Goal: Task Accomplishment & Management: Use online tool/utility

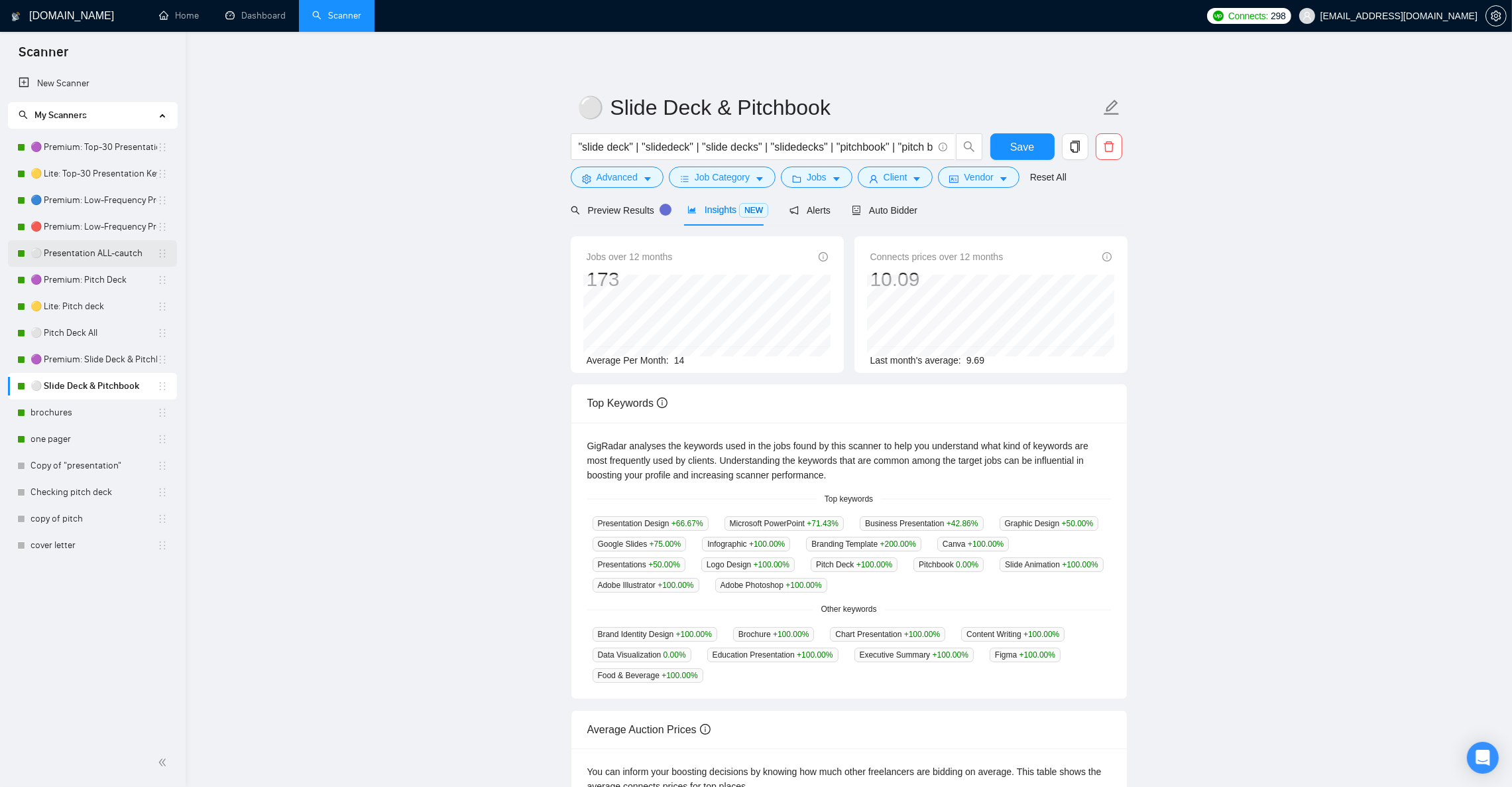
drag, startPoint x: 91, startPoint y: 254, endPoint x: 134, endPoint y: 250, distance: 43.2
click at [91, 254] on link "⚪ Presentation ALL-cautch" at bounding box center [94, 254] width 126 height 26
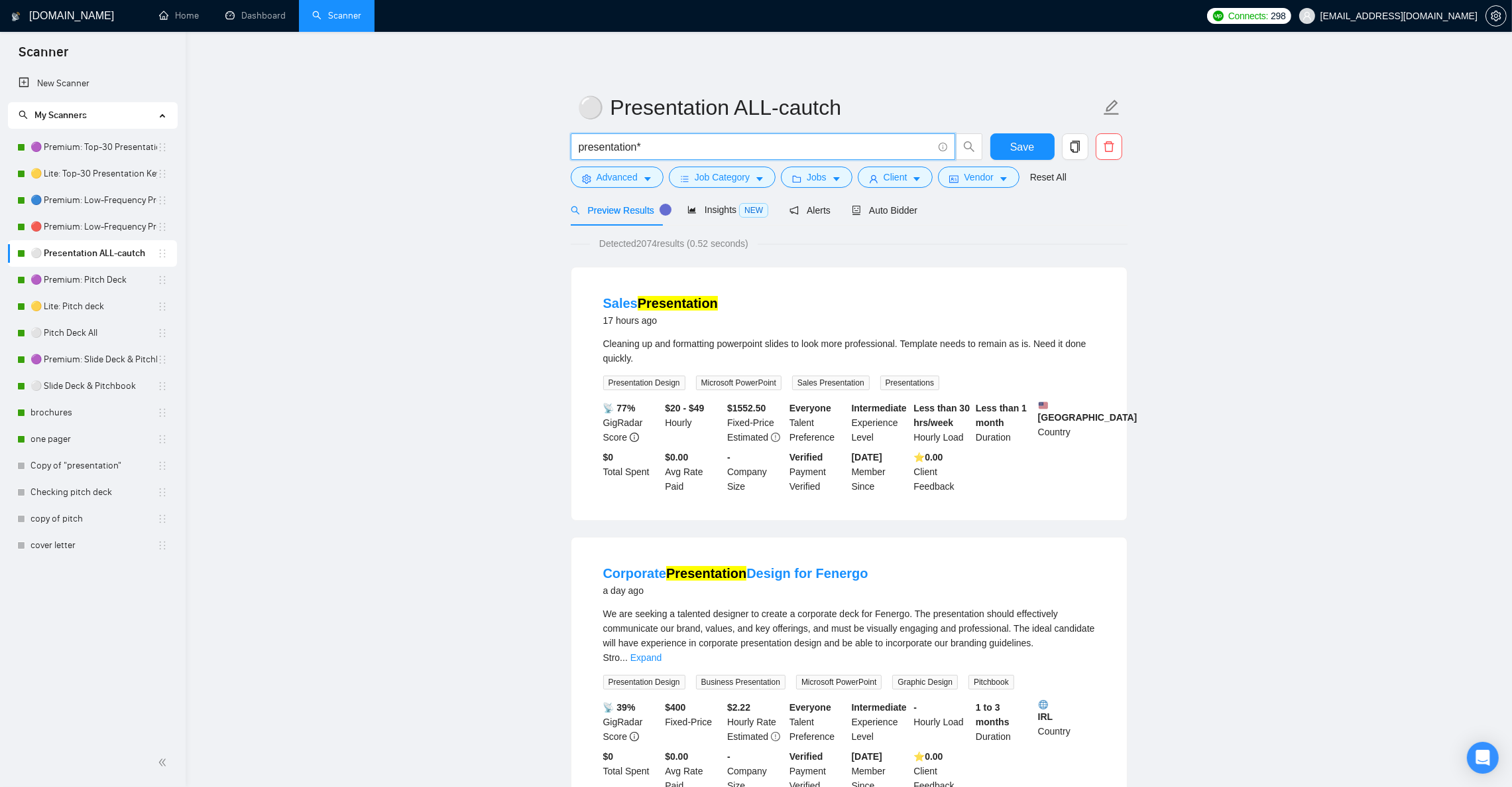
drag, startPoint x: 650, startPoint y: 144, endPoint x: 559, endPoint y: 142, distance: 91.0
click at [689, 147] on input "presentation*" at bounding box center [756, 147] width 354 height 17
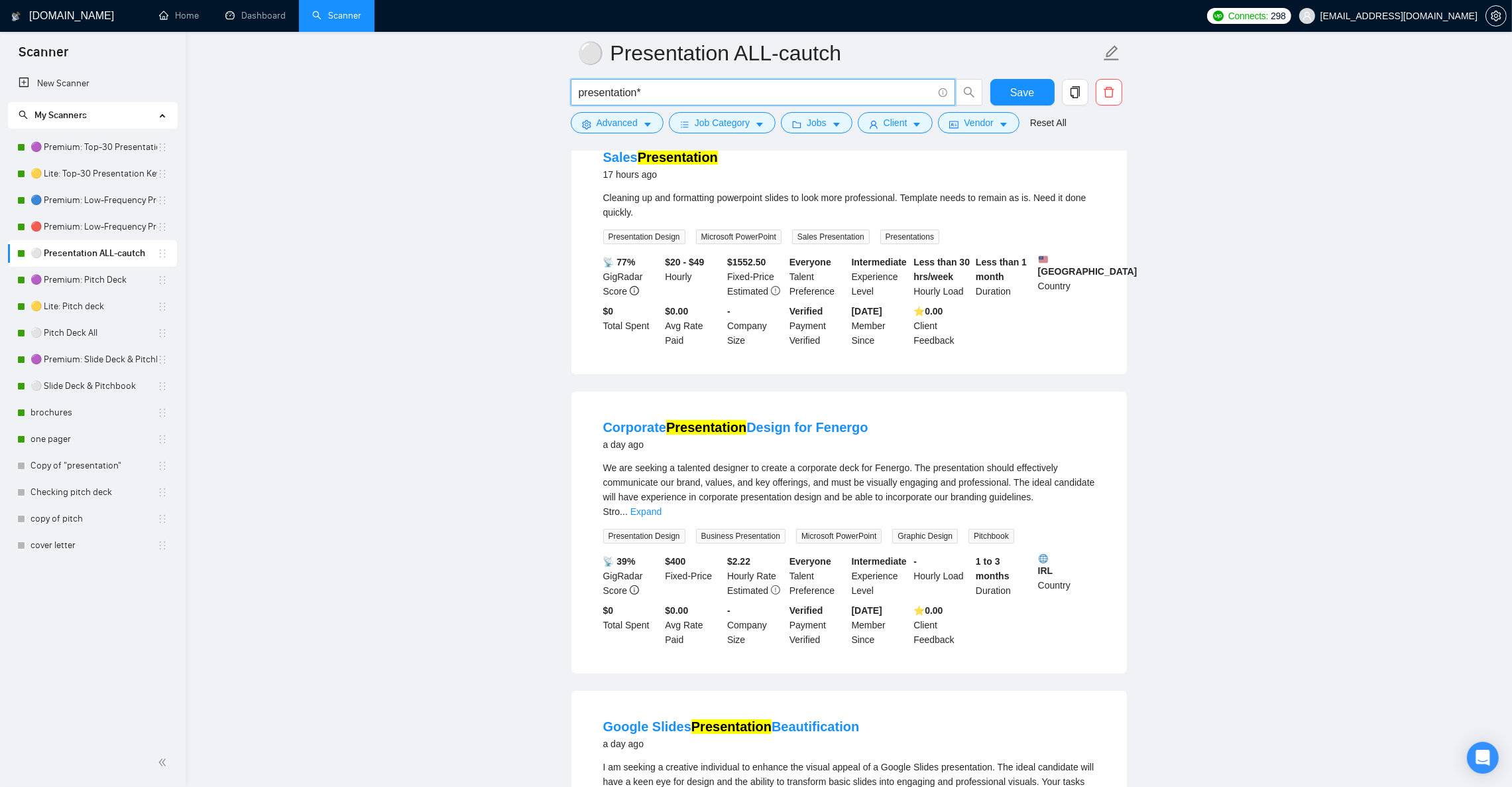
scroll to position [99, 0]
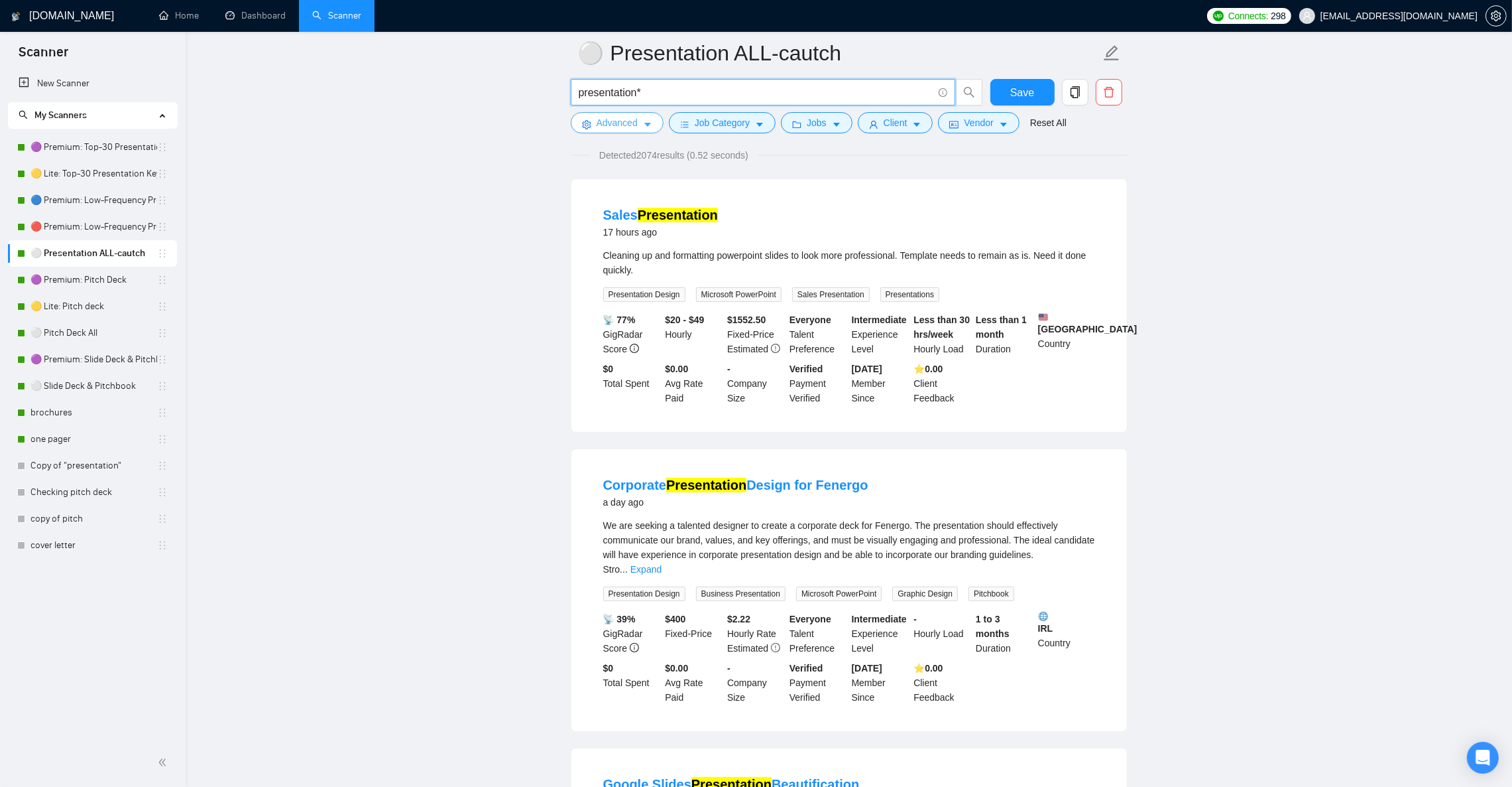
click at [640, 122] on button "Advanced" at bounding box center [617, 122] width 93 height 22
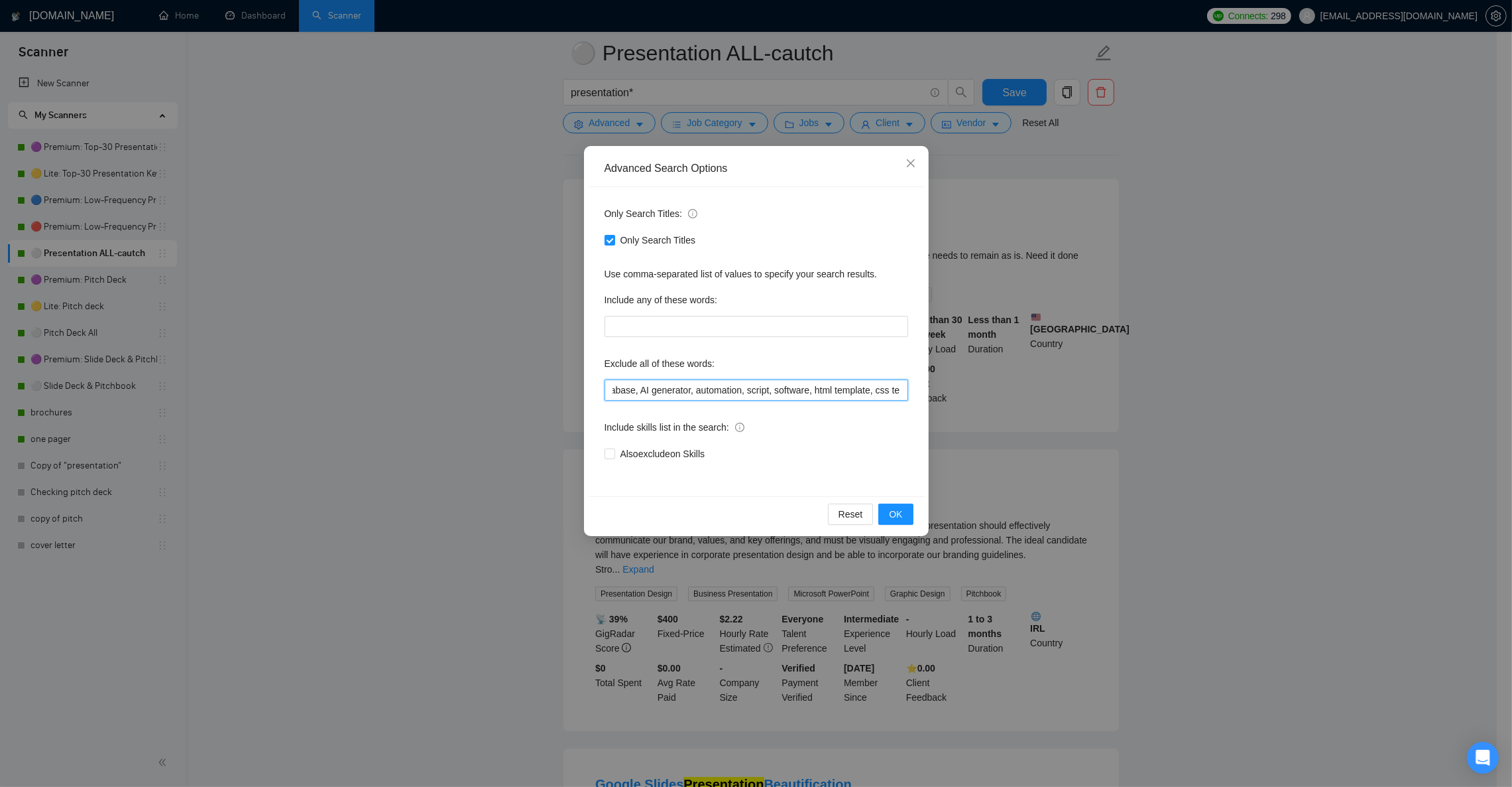
scroll to position [0, 1789]
drag, startPoint x: 635, startPoint y: 392, endPoint x: 912, endPoint y: 394, distance: 277.0
click at [912, 394] on div "Only Search Titles: Only Search Titles Use comma-separated list of values to sp…" at bounding box center [756, 341] width 335 height 309
click at [907, 160] on icon "close" at bounding box center [911, 163] width 10 height 10
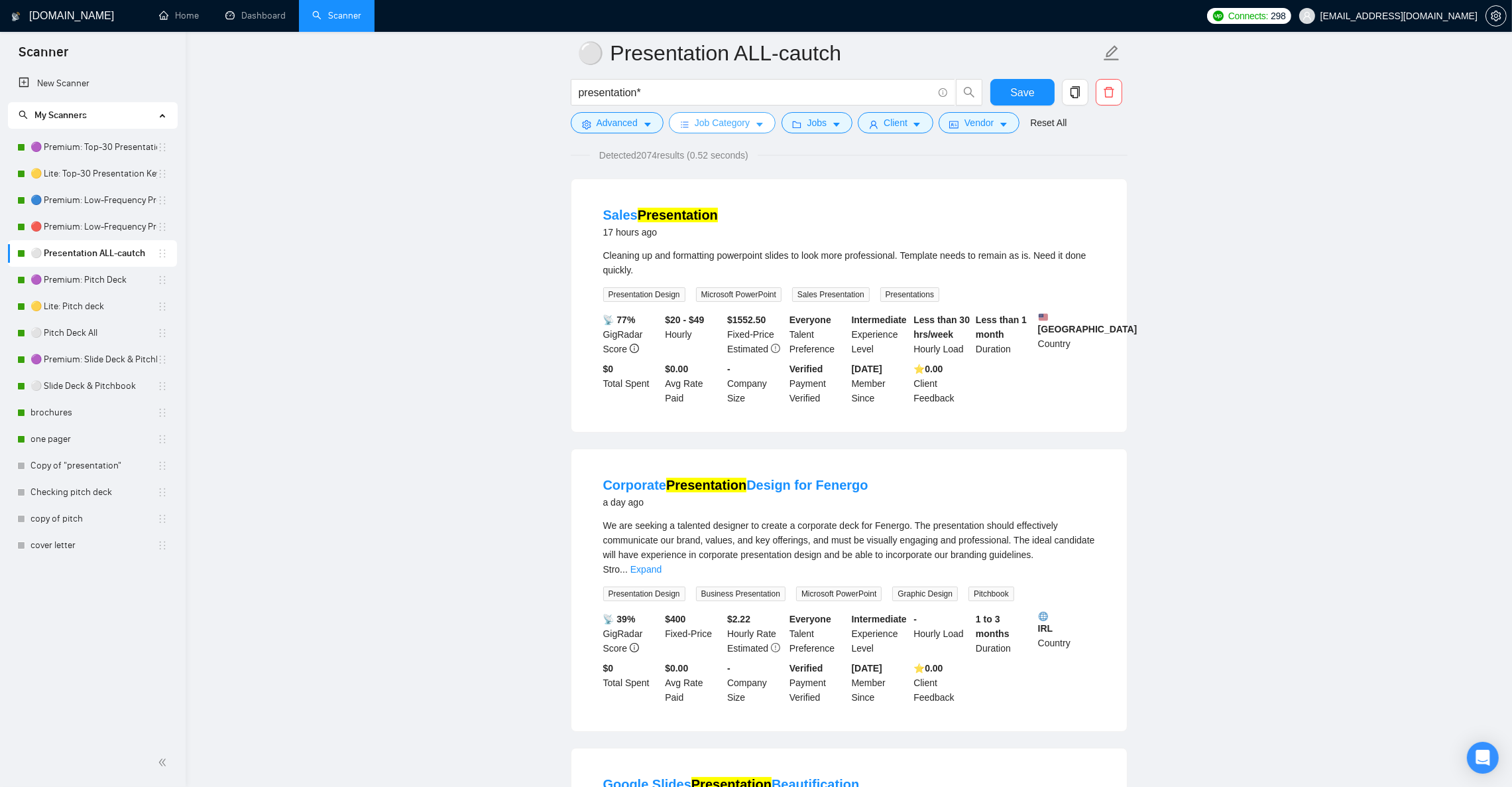
click at [766, 122] on button "Job Category" at bounding box center [723, 122] width 107 height 22
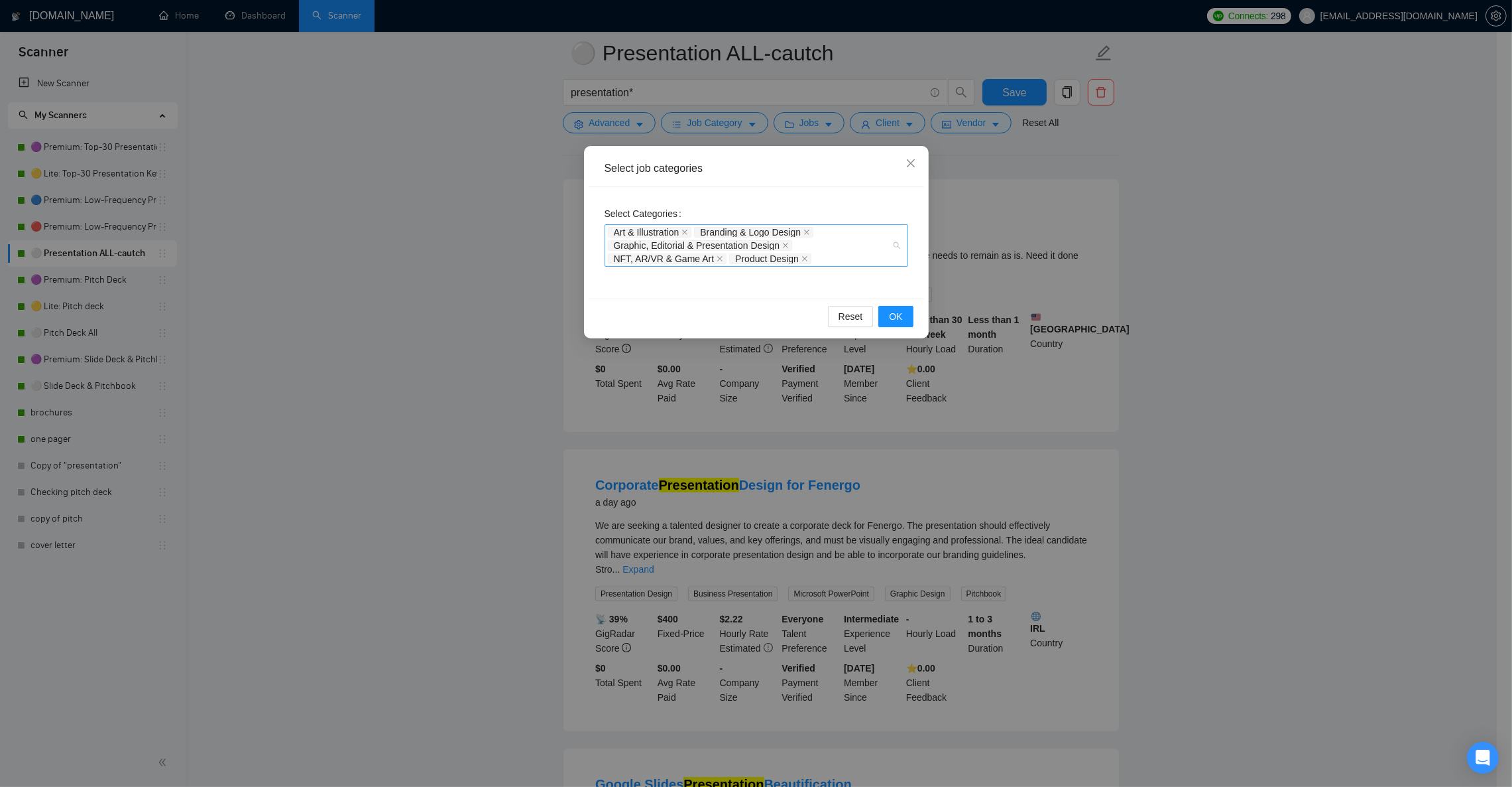
click at [894, 247] on div "Art & Illustration Branding & Logo Design Graphic, Editorial & Presentation Des…" at bounding box center [756, 245] width 303 height 42
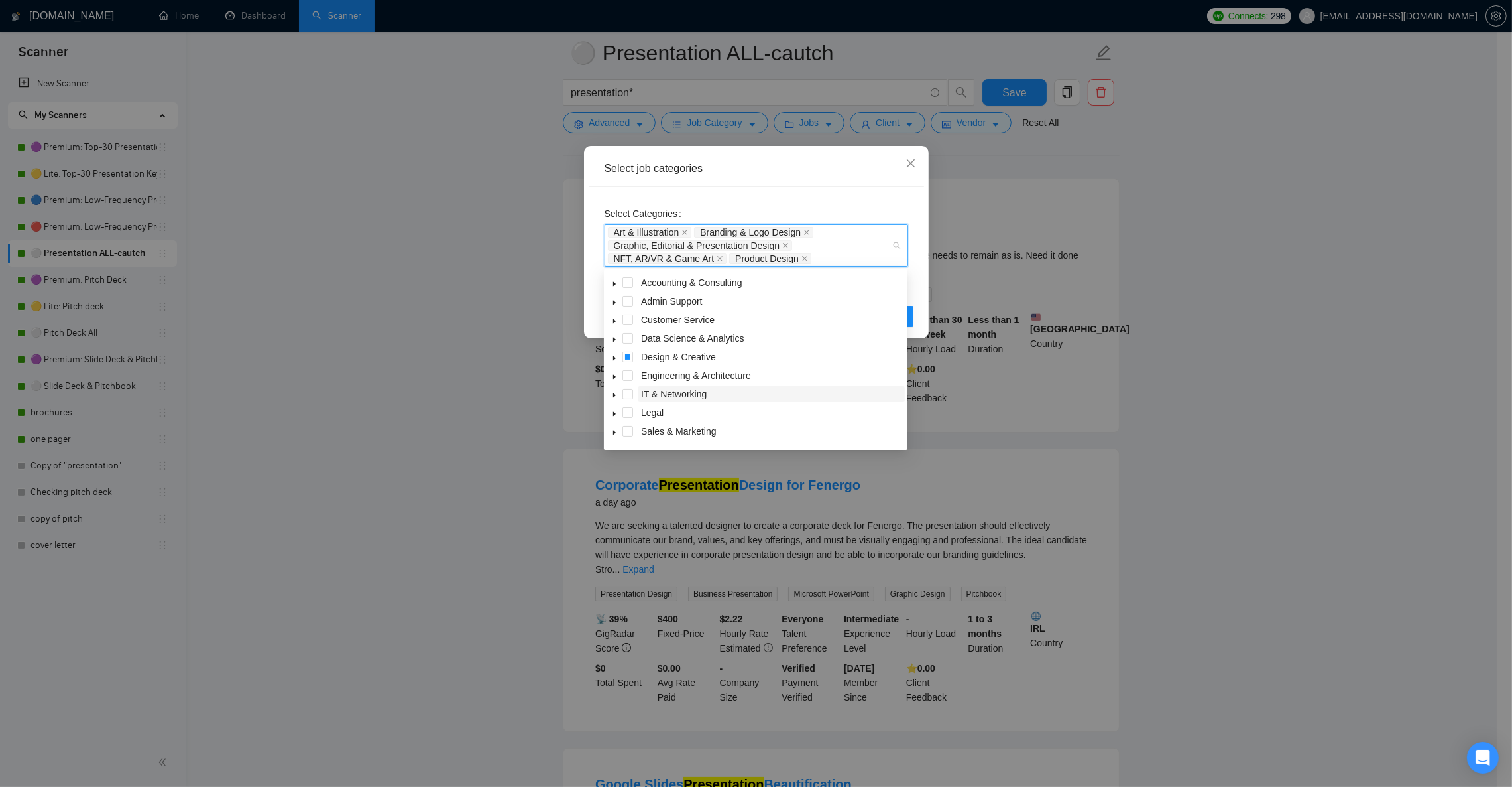
scroll to position [51, 0]
click at [615, 418] on icon "caret-down" at bounding box center [615, 418] width 7 height 7
click at [909, 160] on icon "close" at bounding box center [911, 163] width 10 height 10
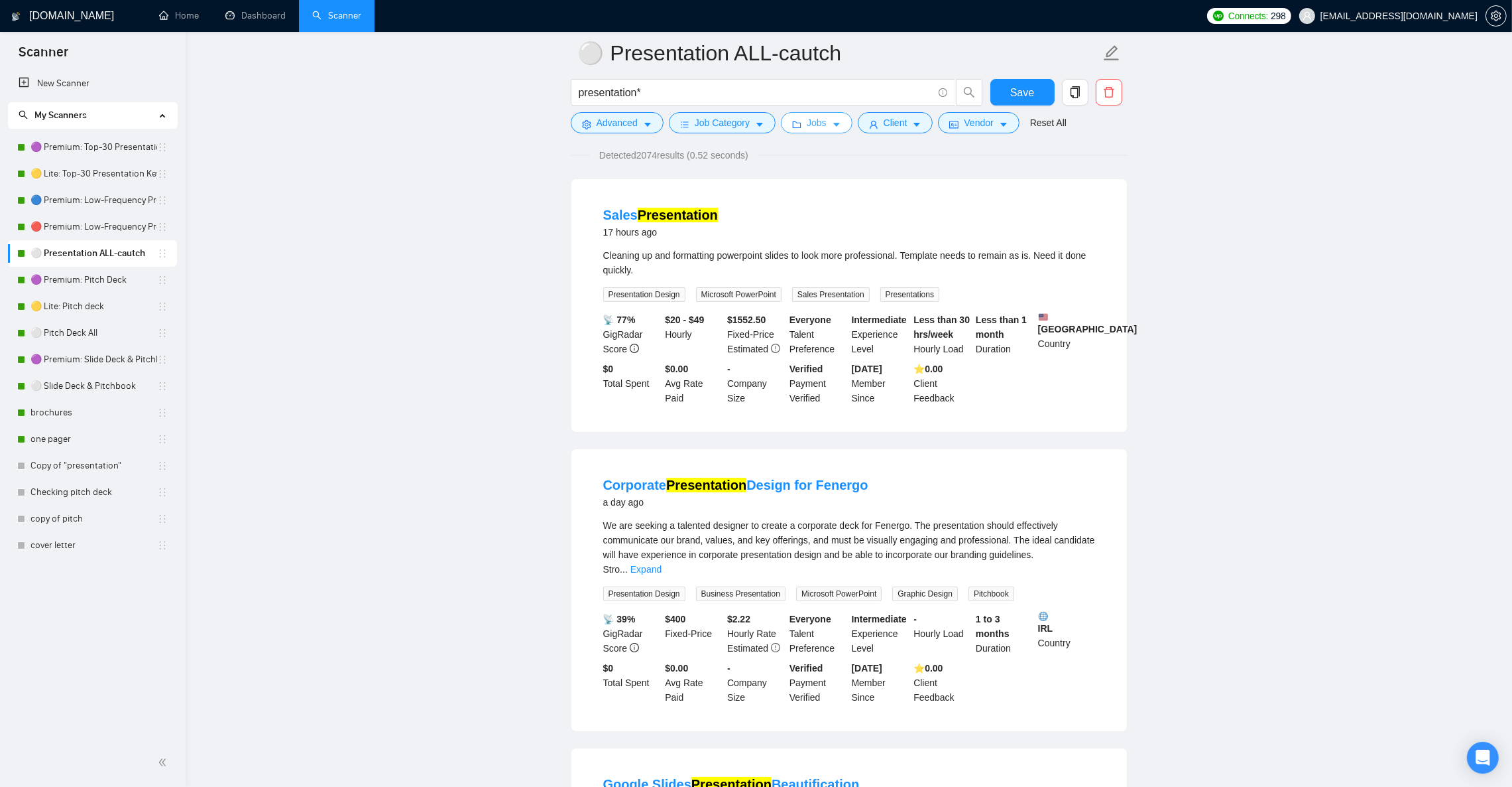
click at [834, 119] on button "Jobs" at bounding box center [816, 122] width 72 height 22
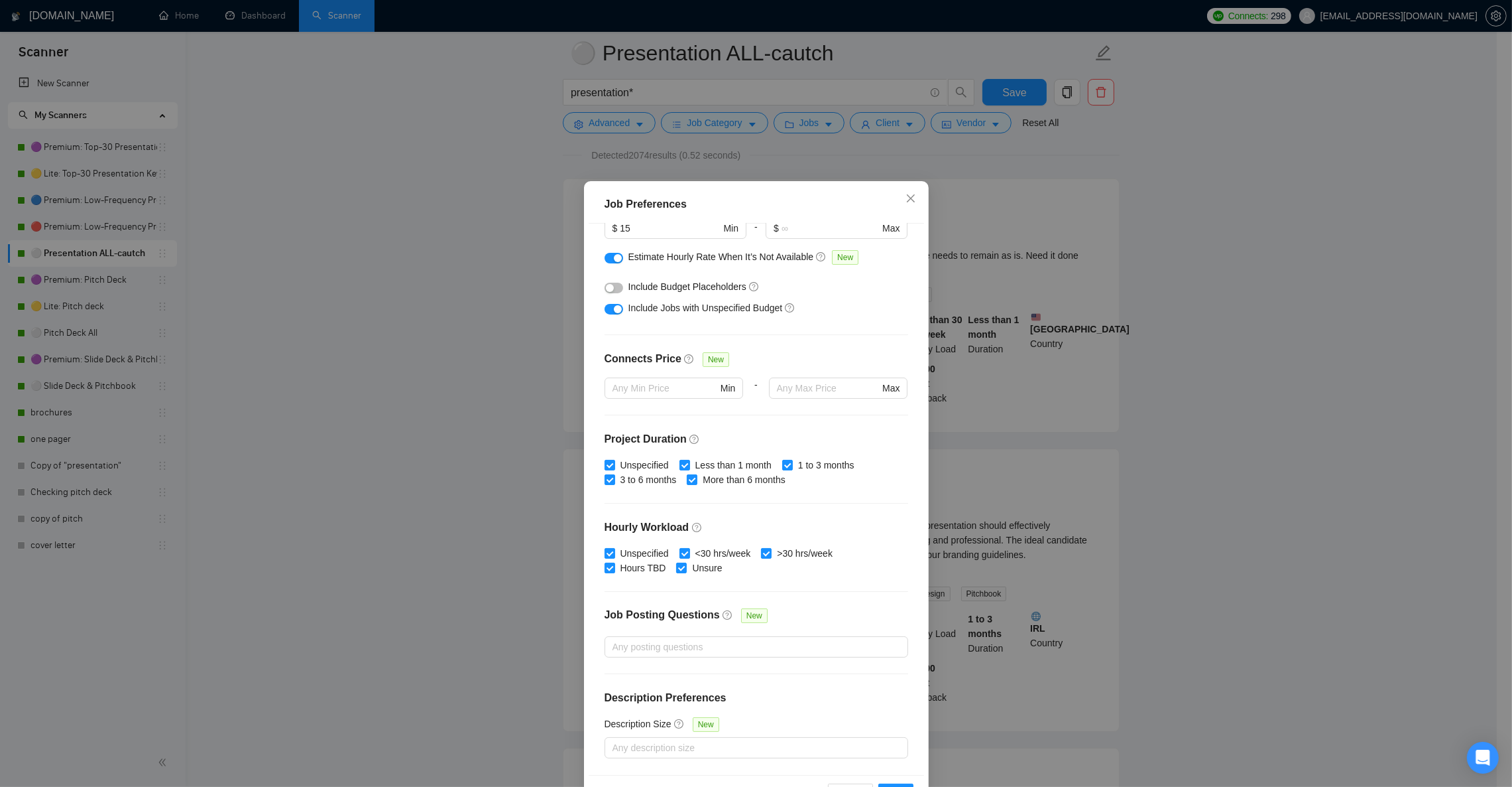
scroll to position [199, 0]
click at [906, 199] on icon "close" at bounding box center [911, 198] width 10 height 10
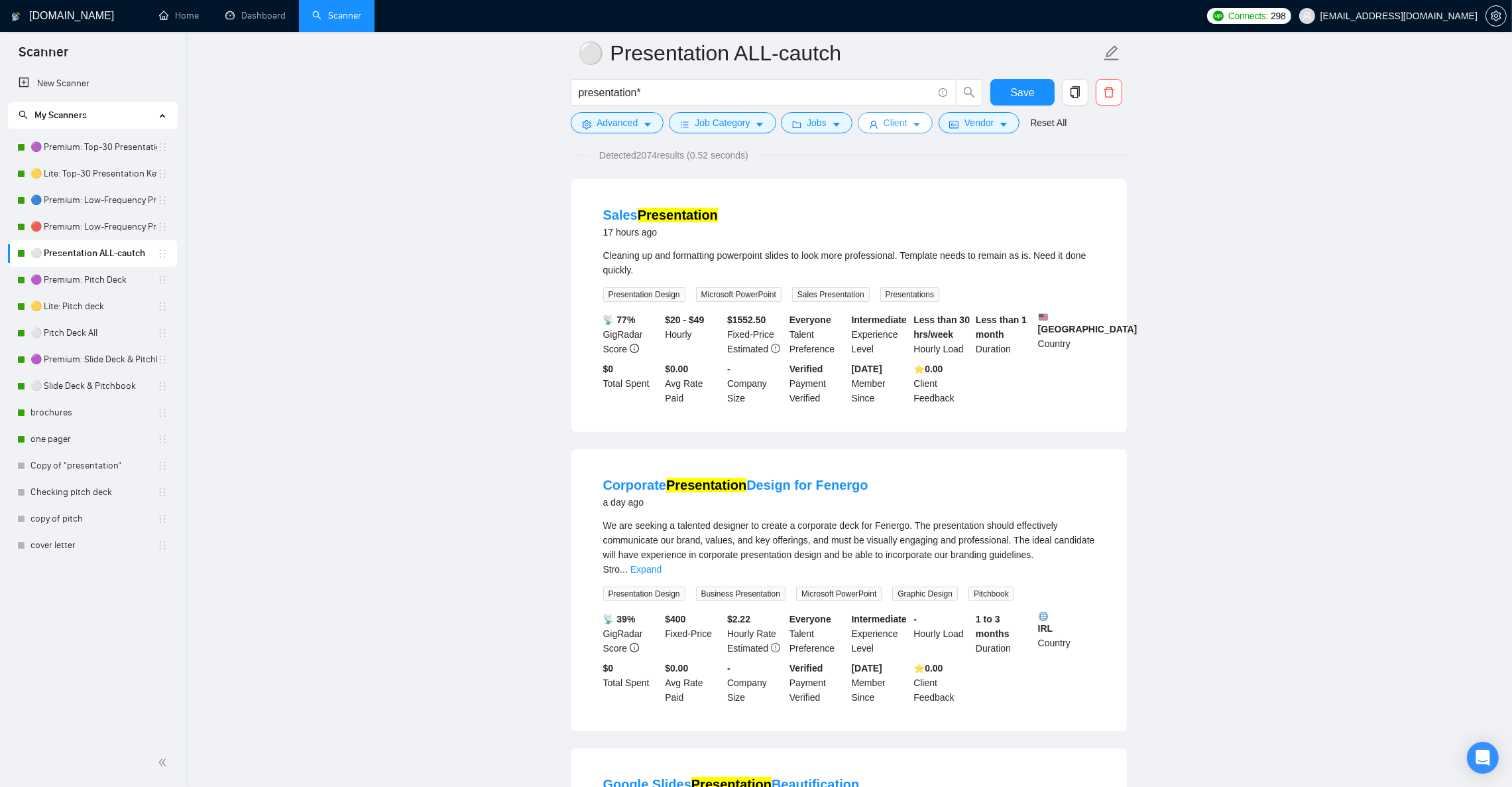
click at [907, 126] on button "Client" at bounding box center [896, 122] width 76 height 22
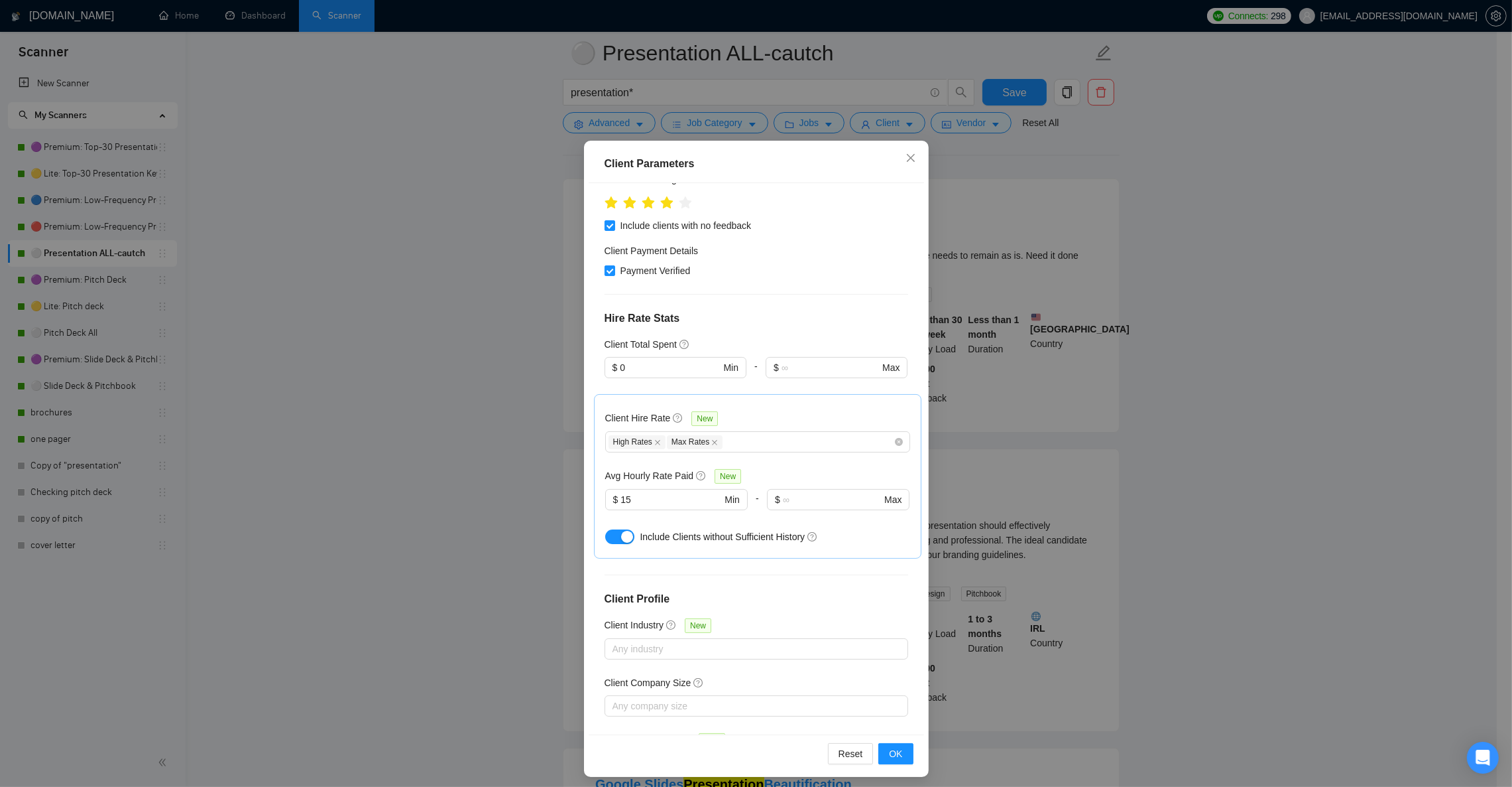
scroll to position [46, 0]
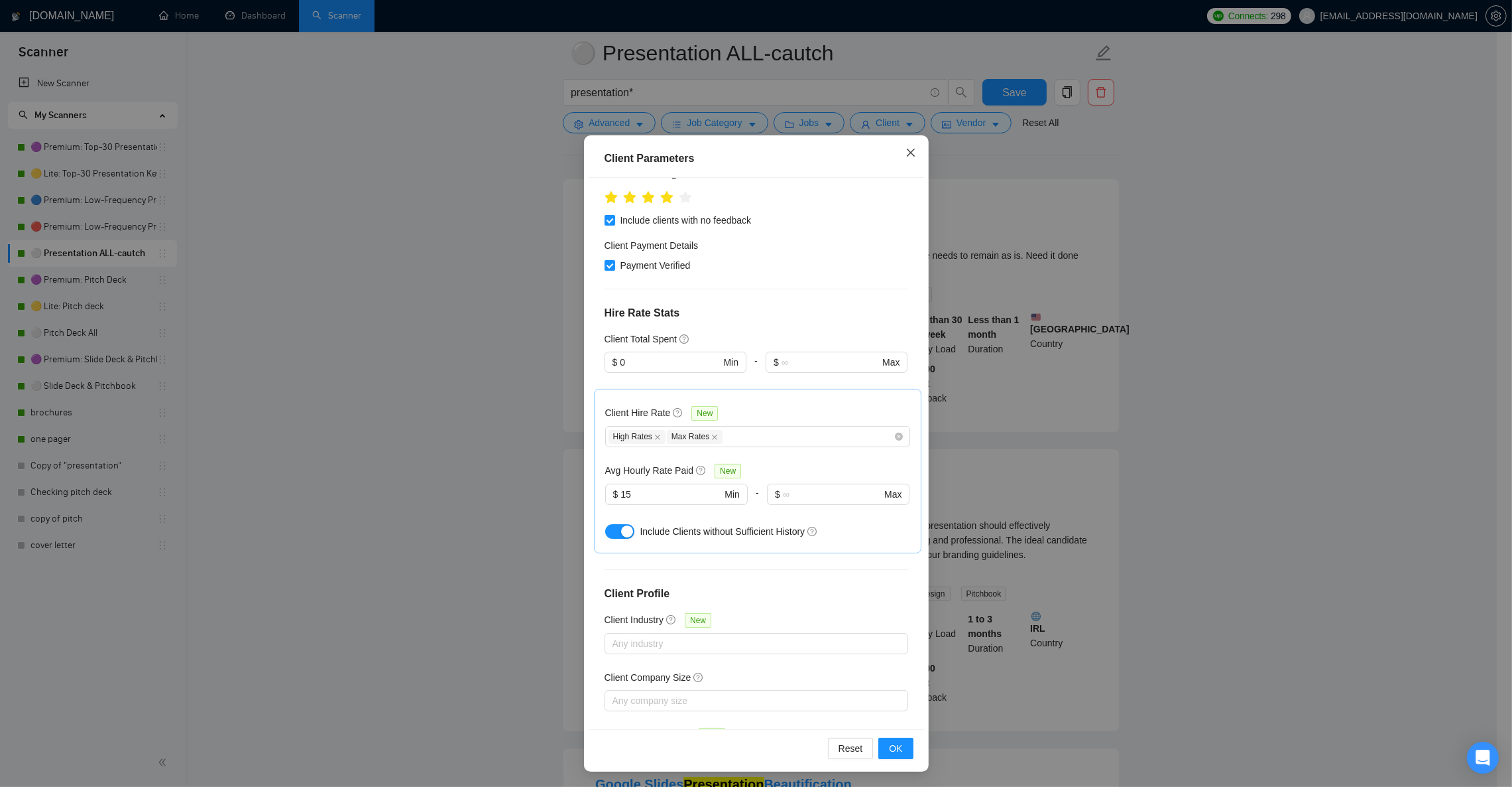
click at [906, 149] on icon "close" at bounding box center [911, 152] width 10 height 10
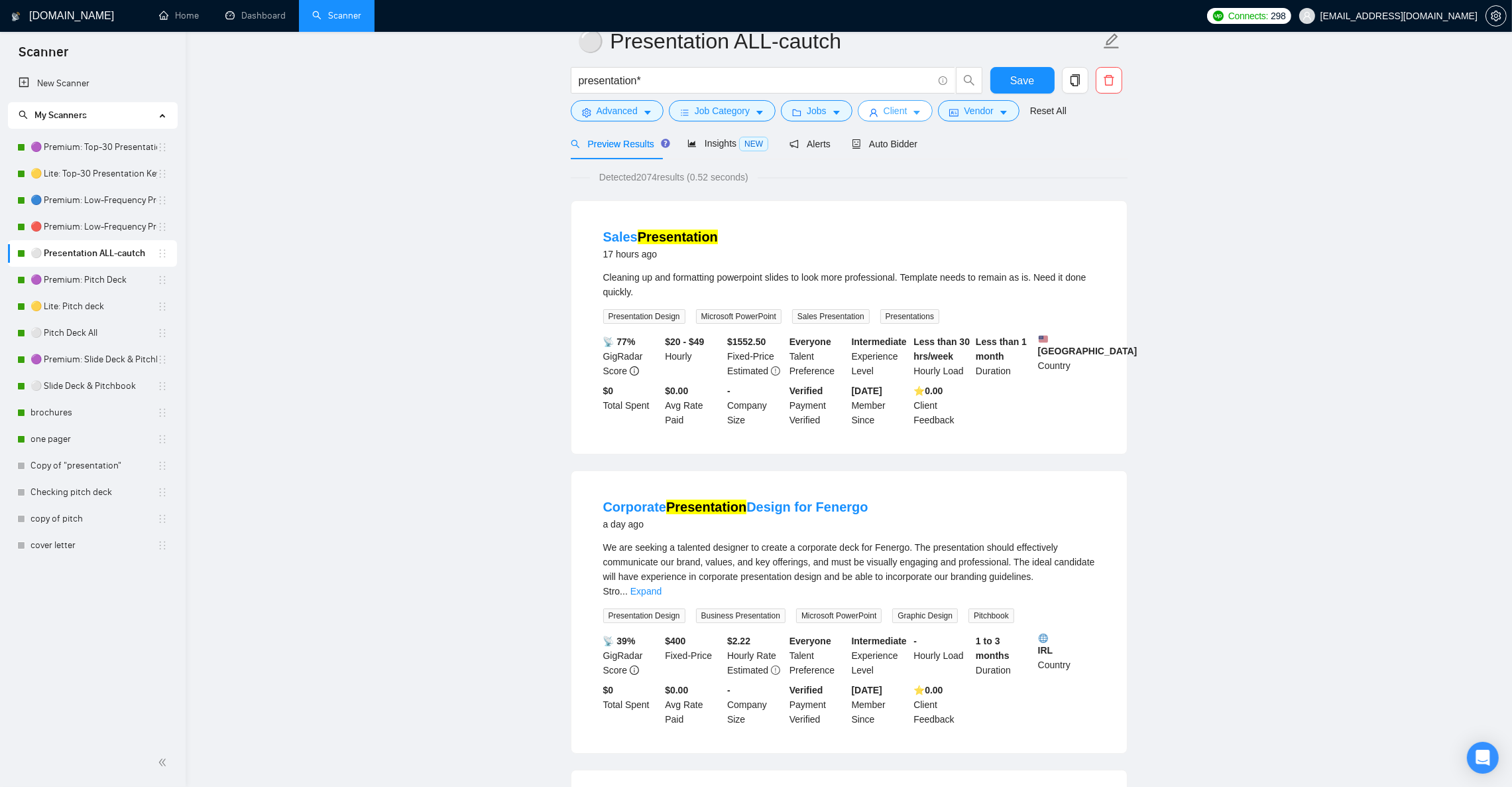
scroll to position [0, 0]
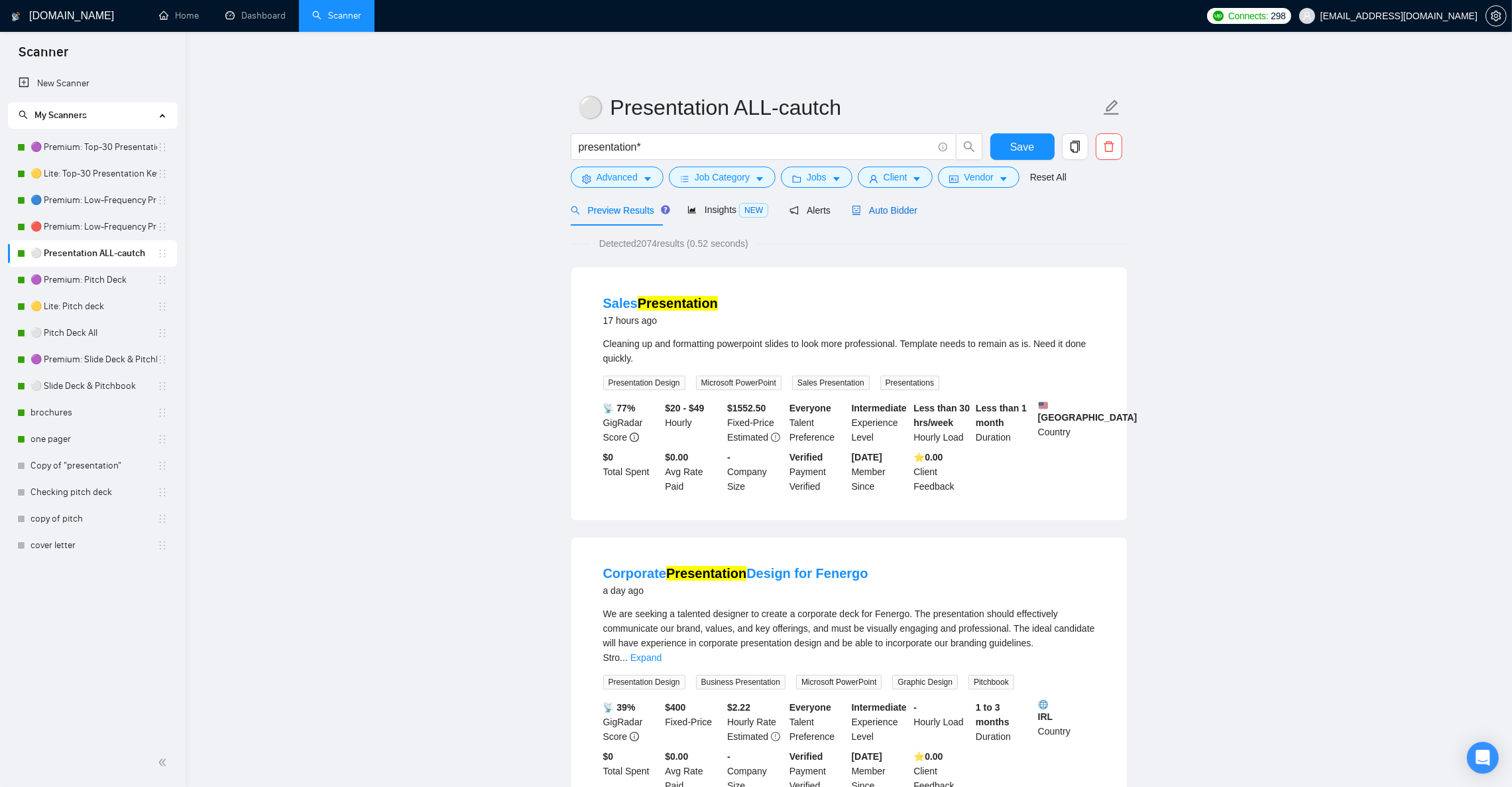
click at [886, 213] on span "Auto Bidder" at bounding box center [884, 210] width 66 height 10
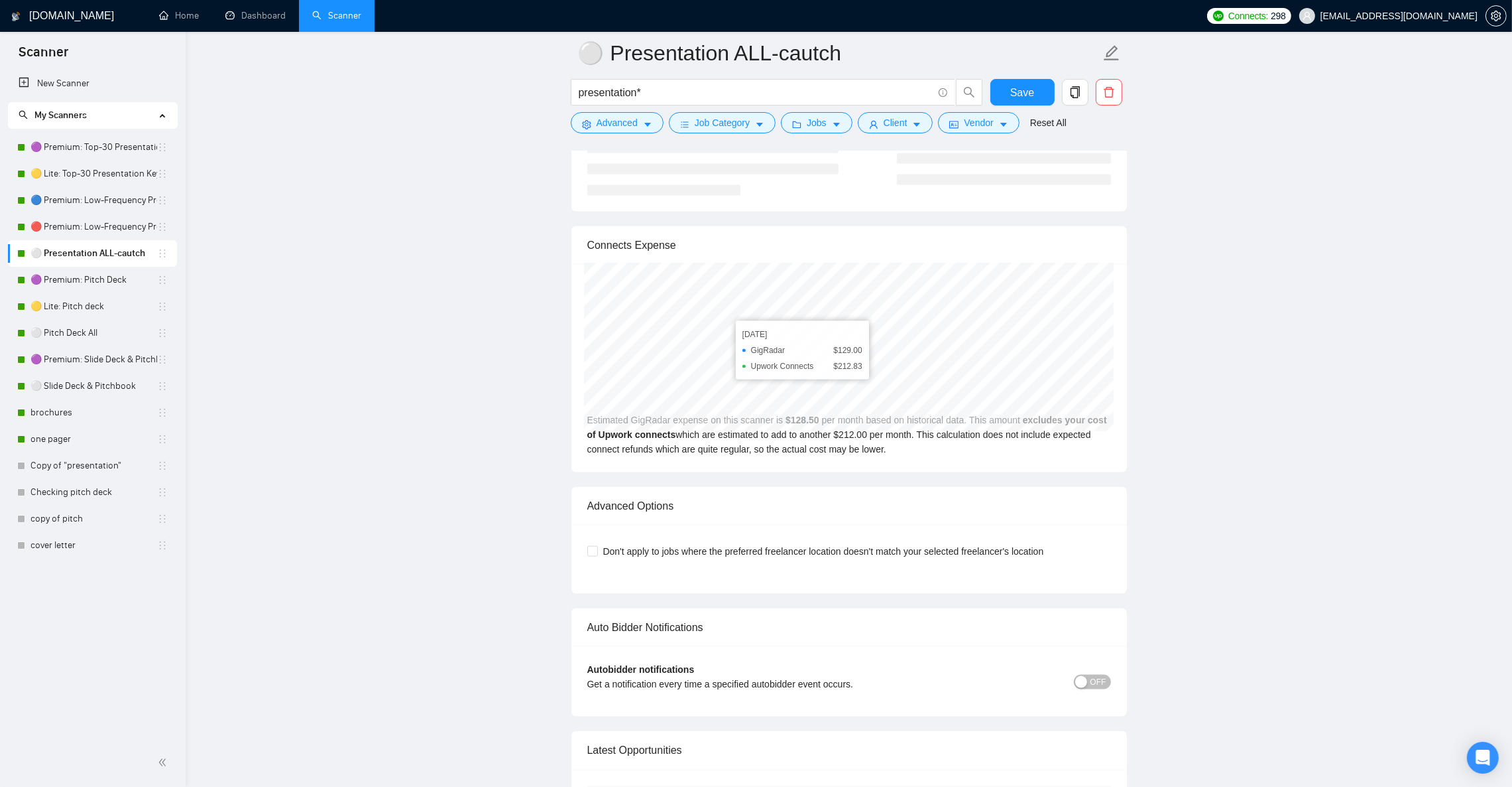
scroll to position [2686, 0]
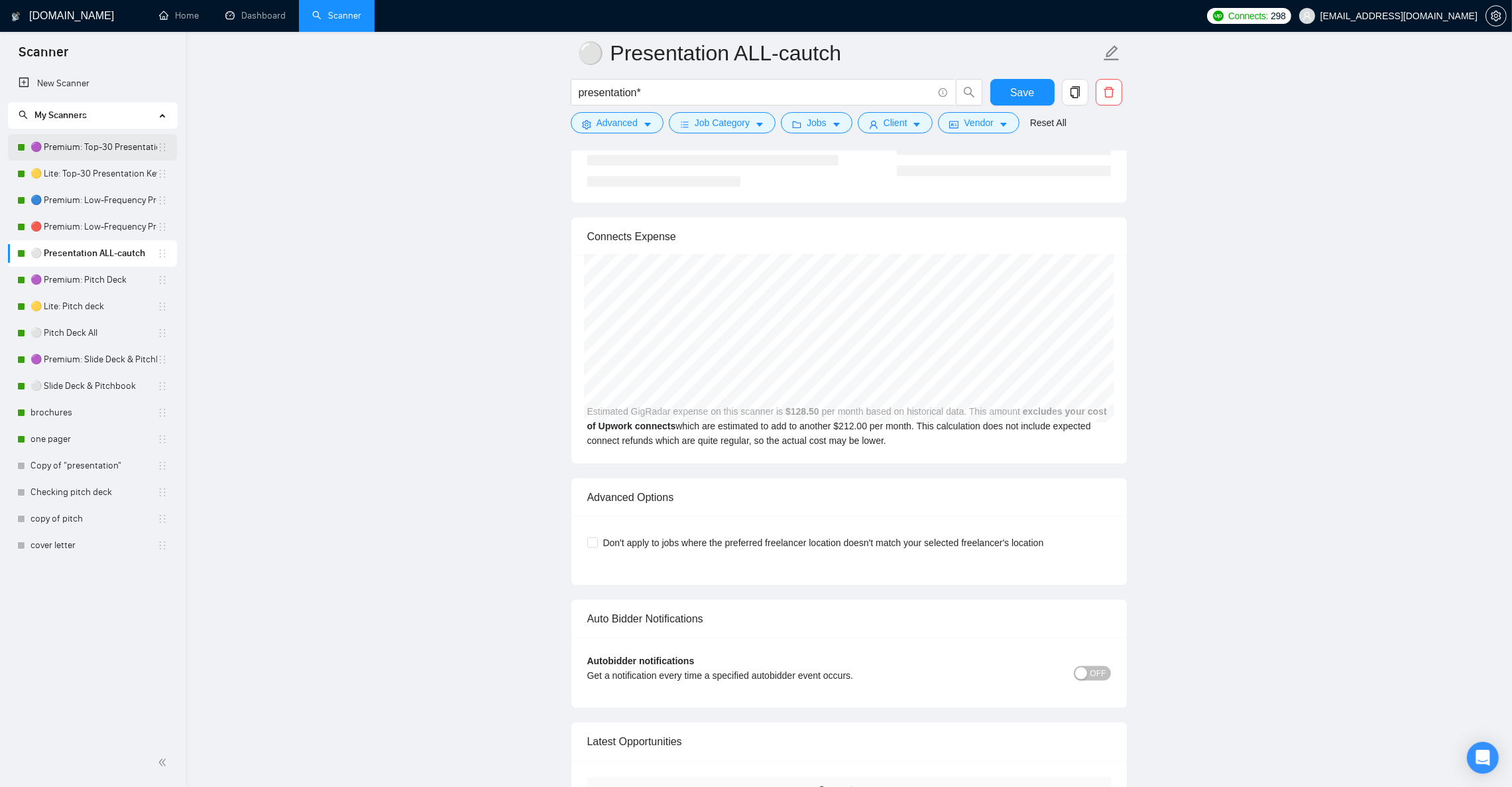
click at [91, 149] on link "🟣 Premium: Top-30 Presentation Keywords" at bounding box center [94, 147] width 126 height 26
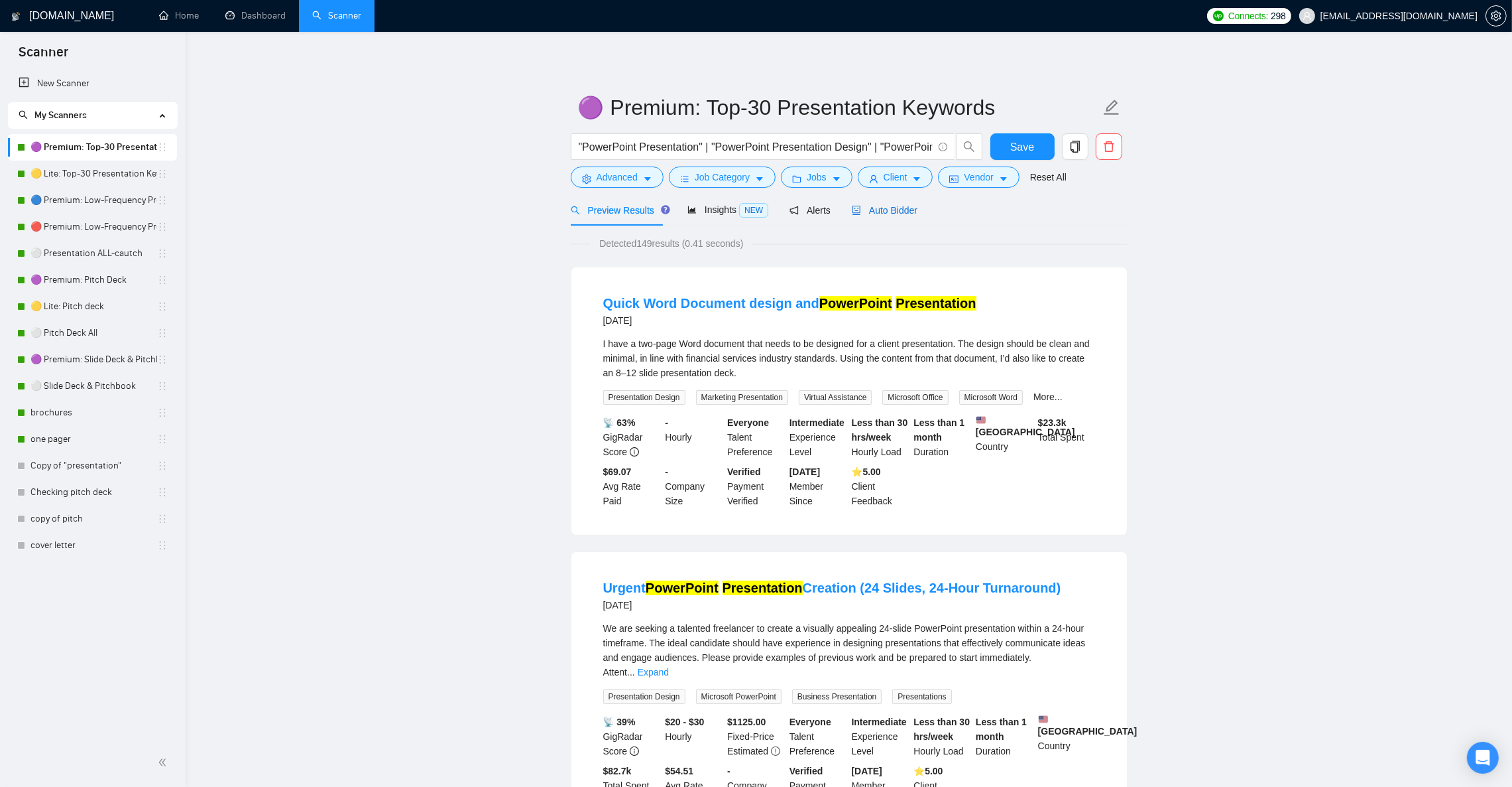
click at [898, 214] on span "Auto Bidder" at bounding box center [884, 210] width 66 height 10
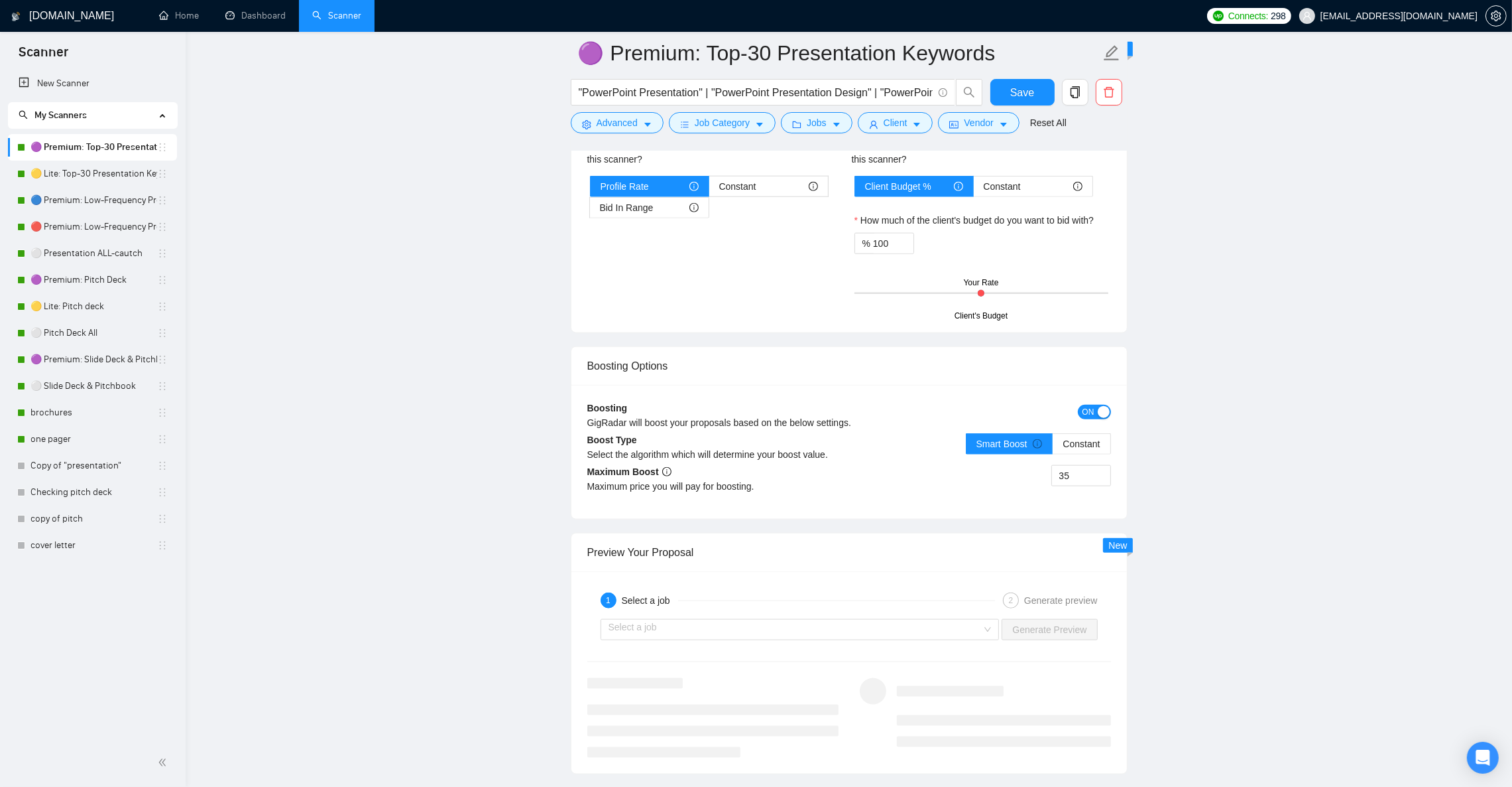
scroll to position [2189, 0]
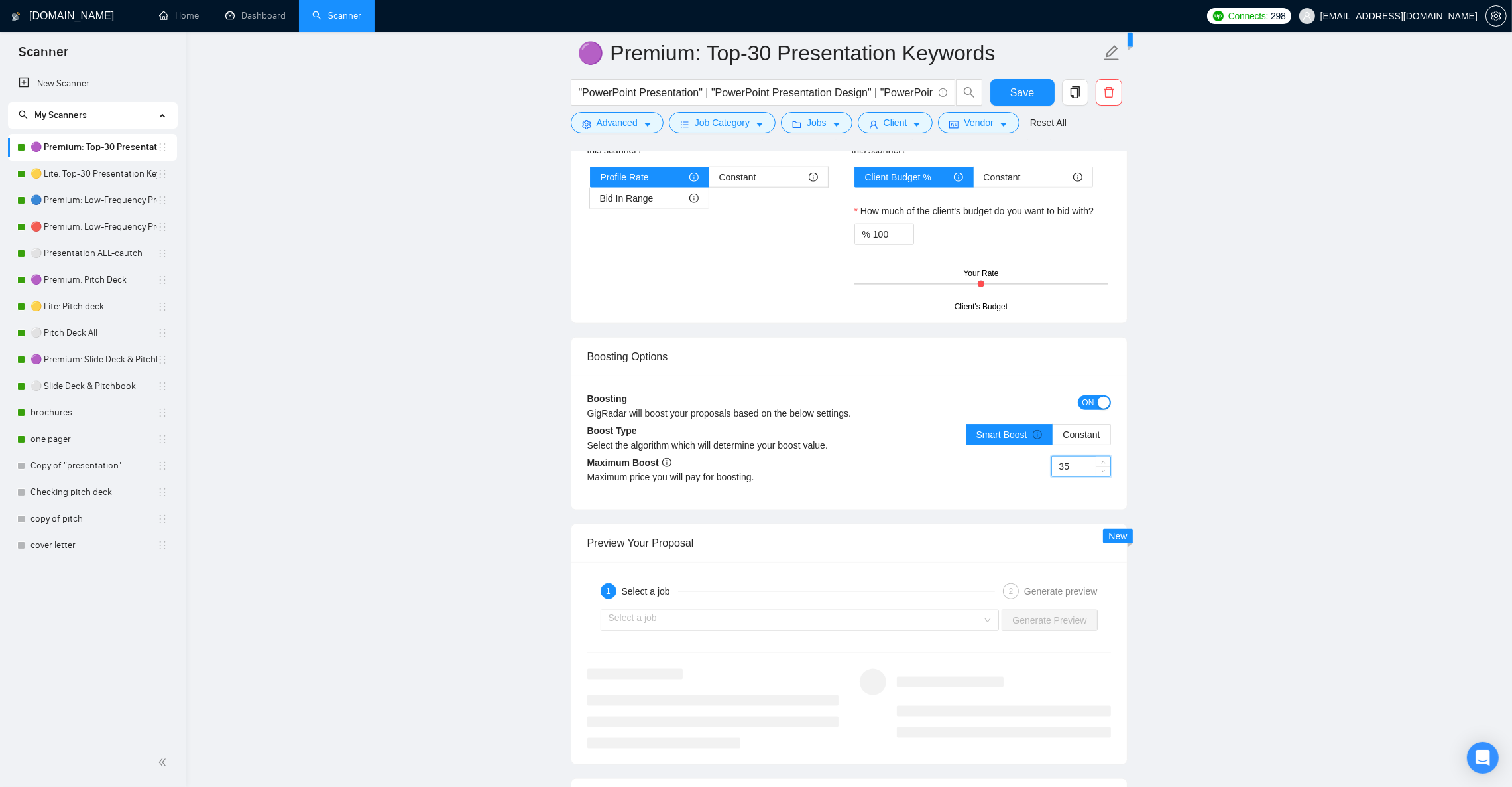
drag, startPoint x: 1075, startPoint y: 481, endPoint x: 1048, endPoint y: 483, distance: 27.1
click at [1048, 483] on div "35" at bounding box center [980, 474] width 262 height 37
click at [870, 493] on div "35" at bounding box center [980, 474] width 262 height 37
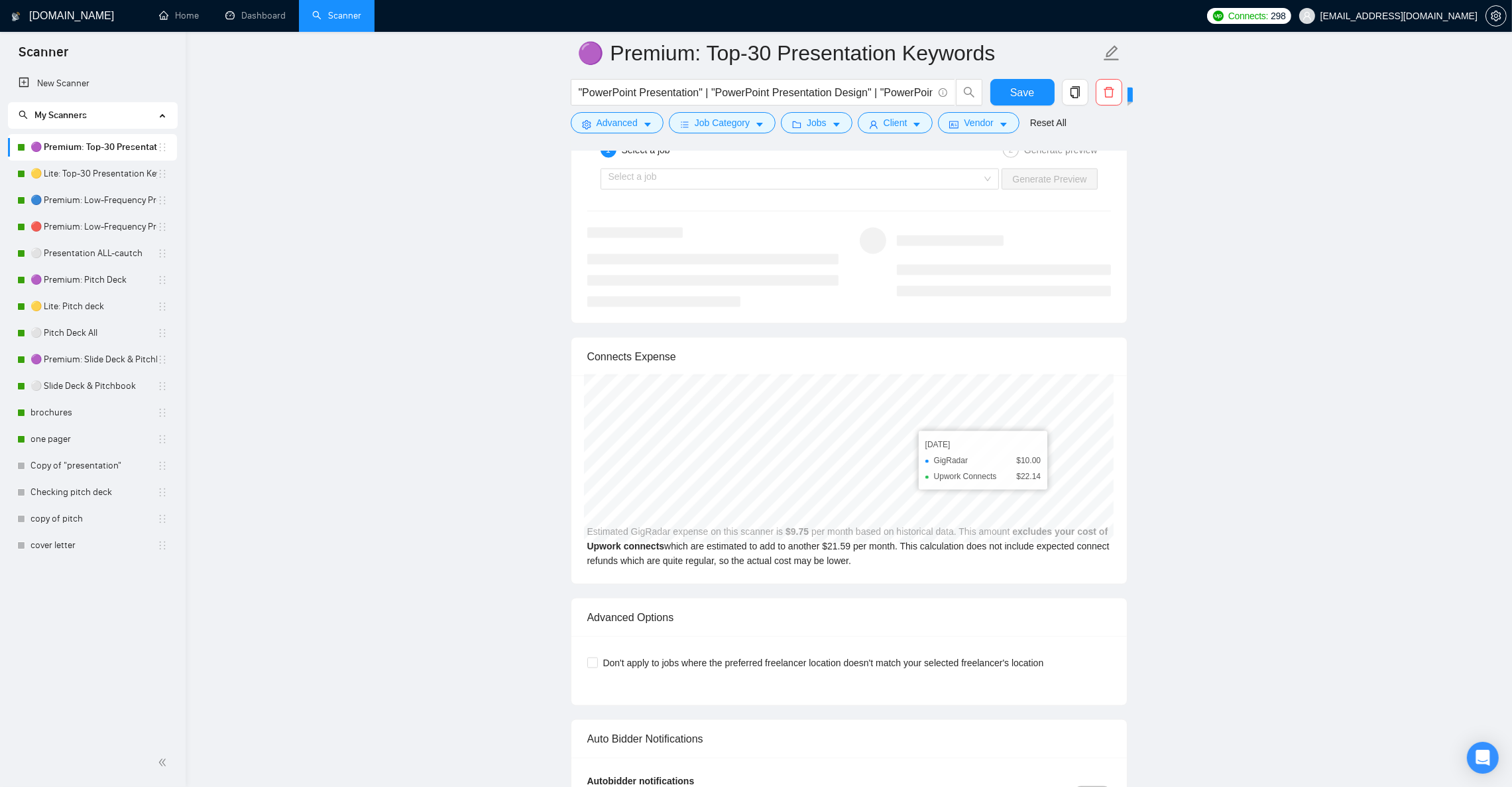
scroll to position [3028, 0]
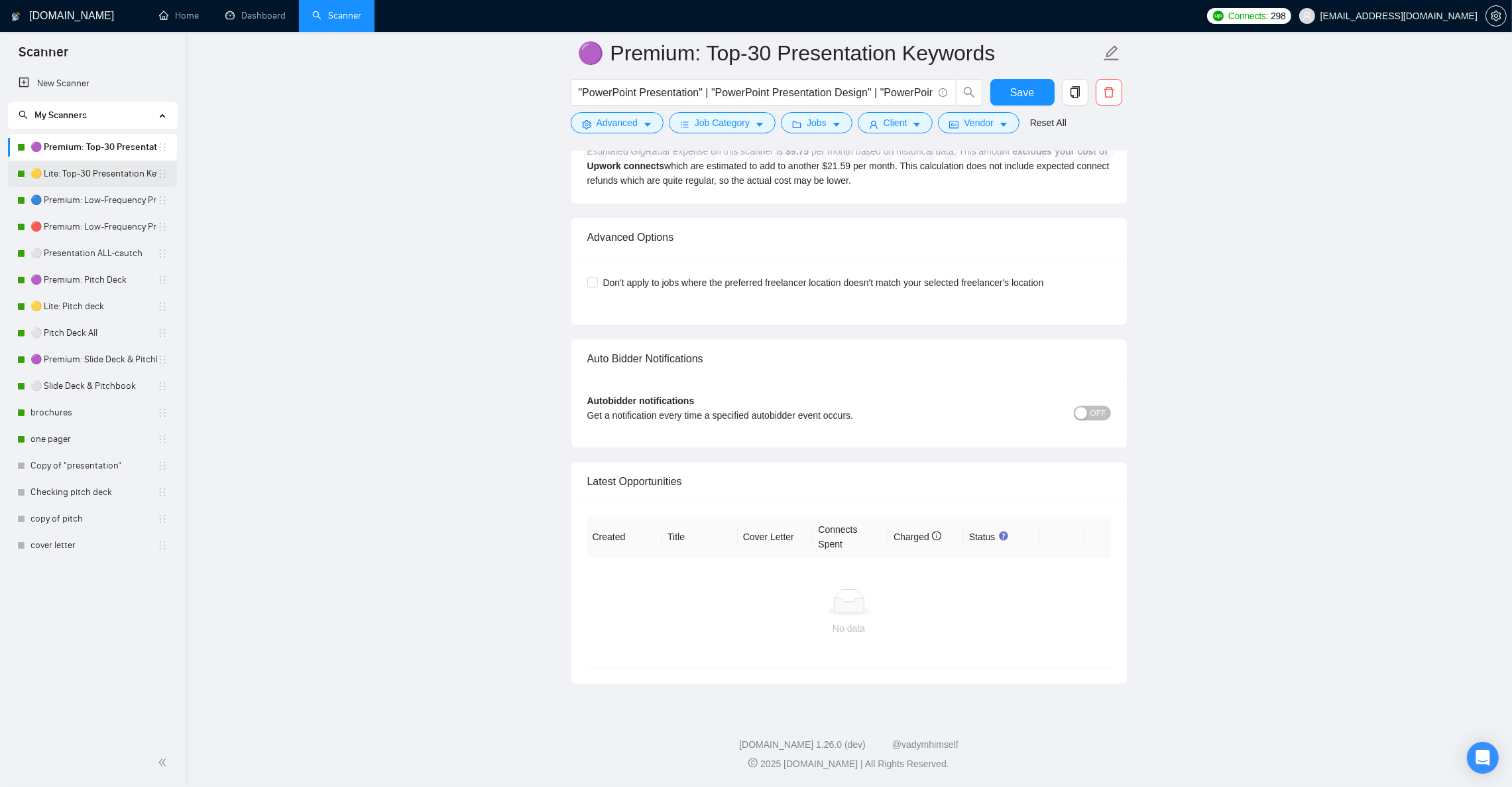
click at [105, 175] on link "🟡 Lite: Top-30 Presentation Keywords" at bounding box center [94, 174] width 126 height 26
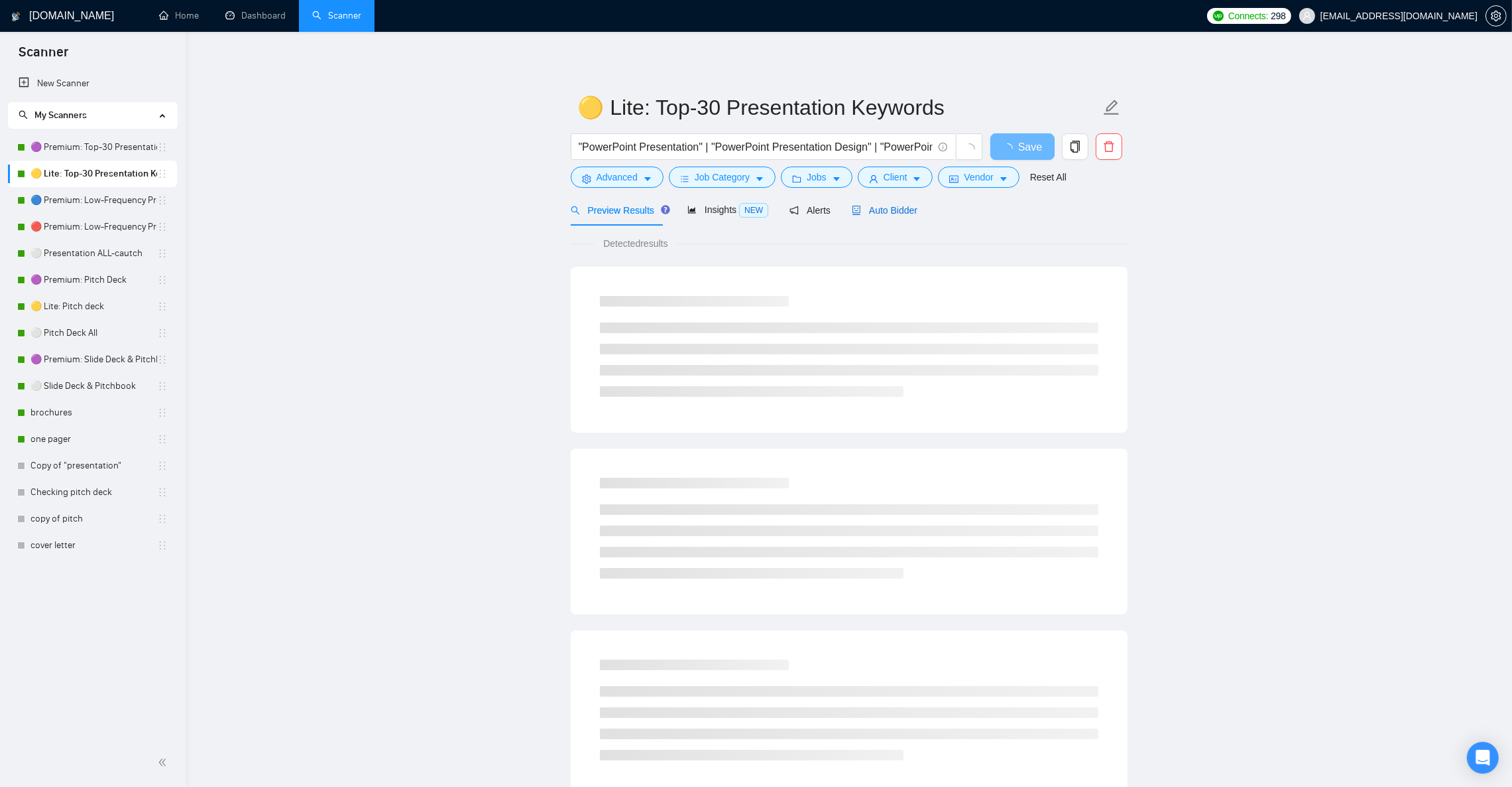
click at [904, 206] on span "Auto Bidder" at bounding box center [884, 210] width 66 height 10
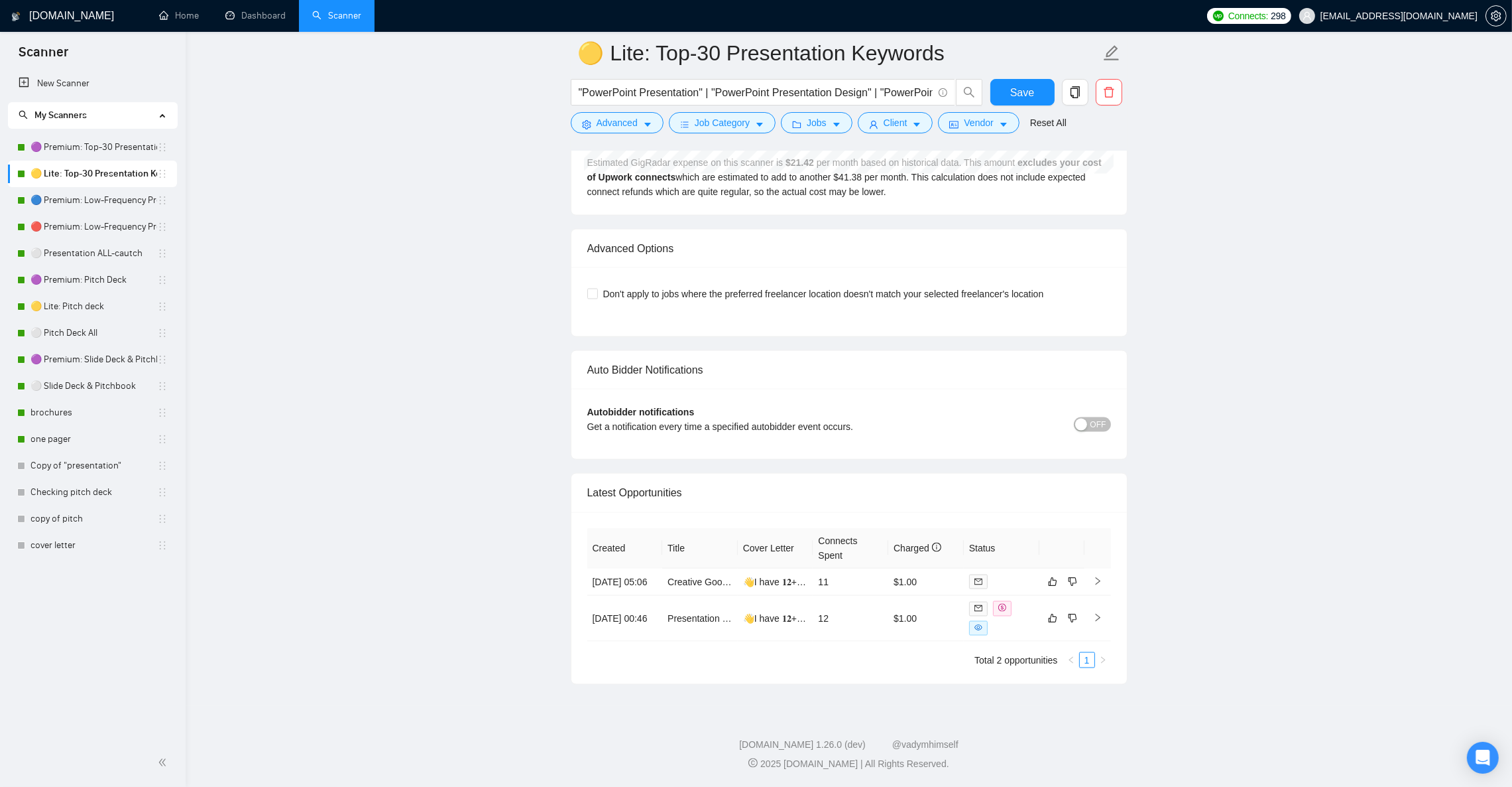
scroll to position [3031, 0]
click at [1004, 608] on icon "dollar" at bounding box center [1002, 607] width 8 height 8
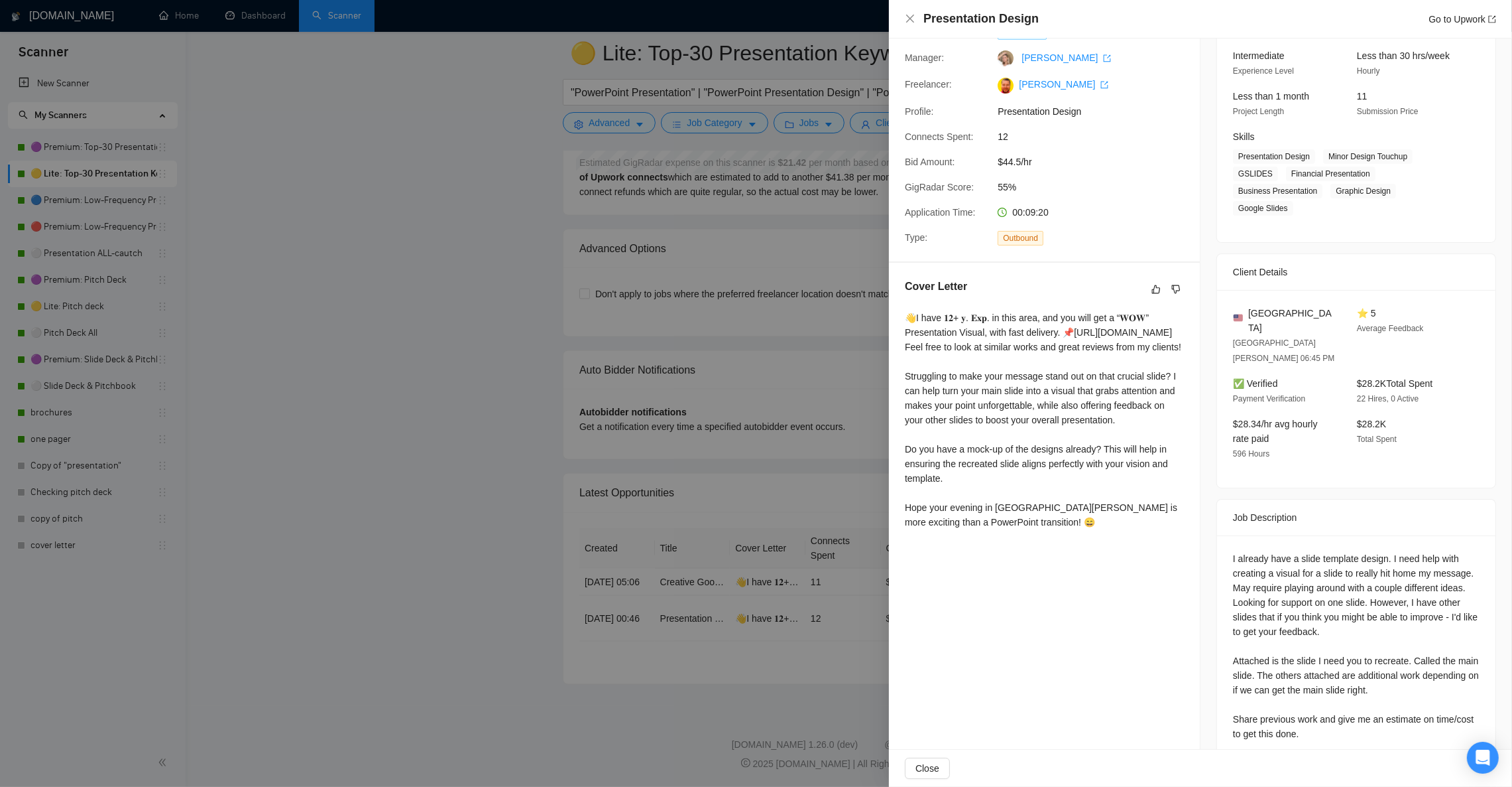
scroll to position [129, 0]
drag, startPoint x: 1423, startPoint y: 348, endPoint x: 1352, endPoint y: 347, distance: 71.0
click at [1352, 375] on div "$28.2K Total Spent 22 Hires, 0 Active" at bounding box center [1408, 390] width 113 height 30
click at [1418, 415] on div "$28.2K Total Spent" at bounding box center [1408, 438] width 113 height 44
drag, startPoint x: 1270, startPoint y: 413, endPoint x: 1223, endPoint y: 394, distance: 50.7
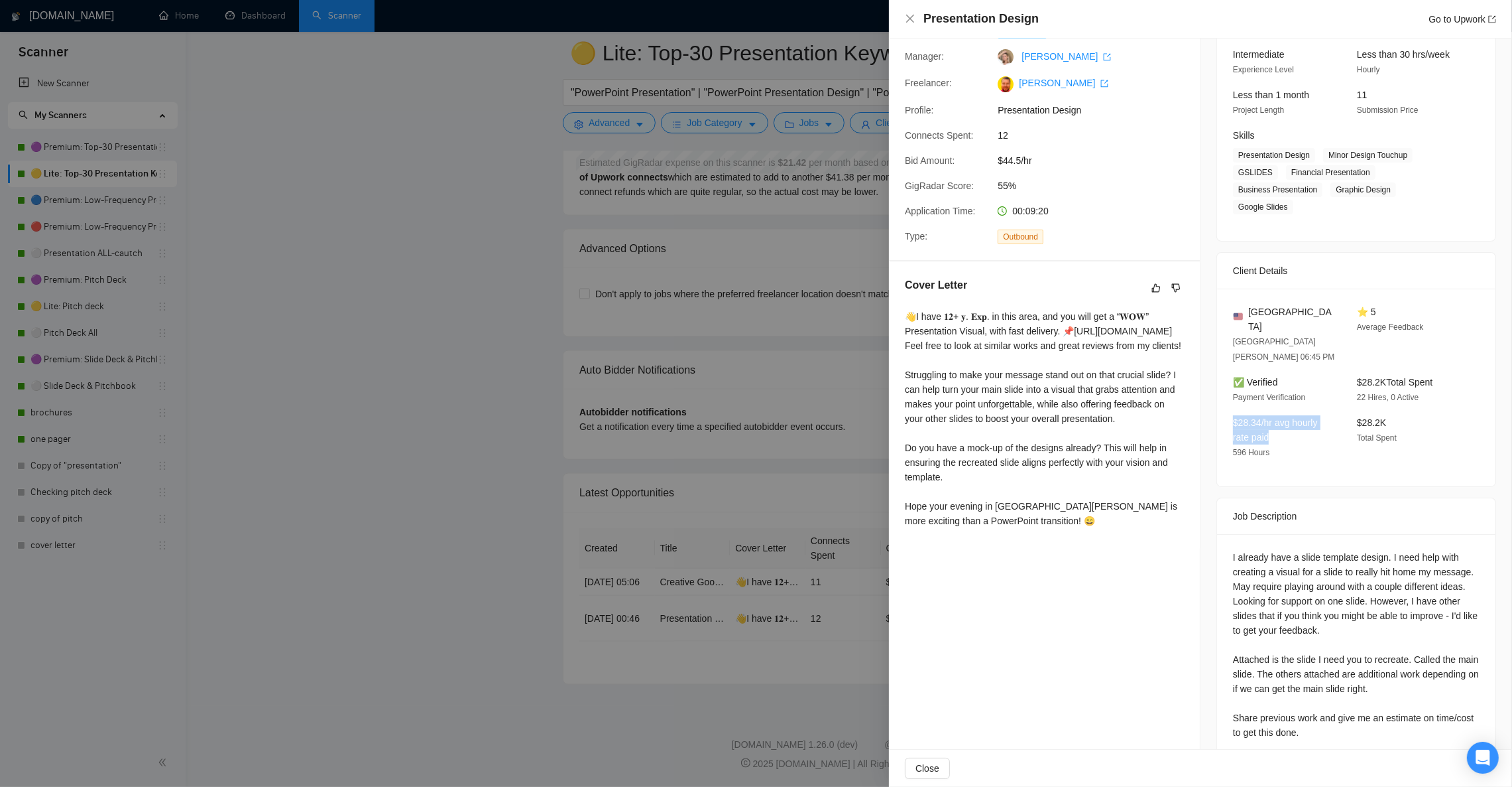
click at [1228, 415] on div "$28.34/hr avg hourly rate paid 596 Hours" at bounding box center [1284, 438] width 113 height 44
click at [1283, 436] on div "United States [GEOGRAPHIC_DATA][PERSON_NAME] 06:45 PM ⭐ 5 Average Feedback ✅ Ve…" at bounding box center [1356, 387] width 278 height 198
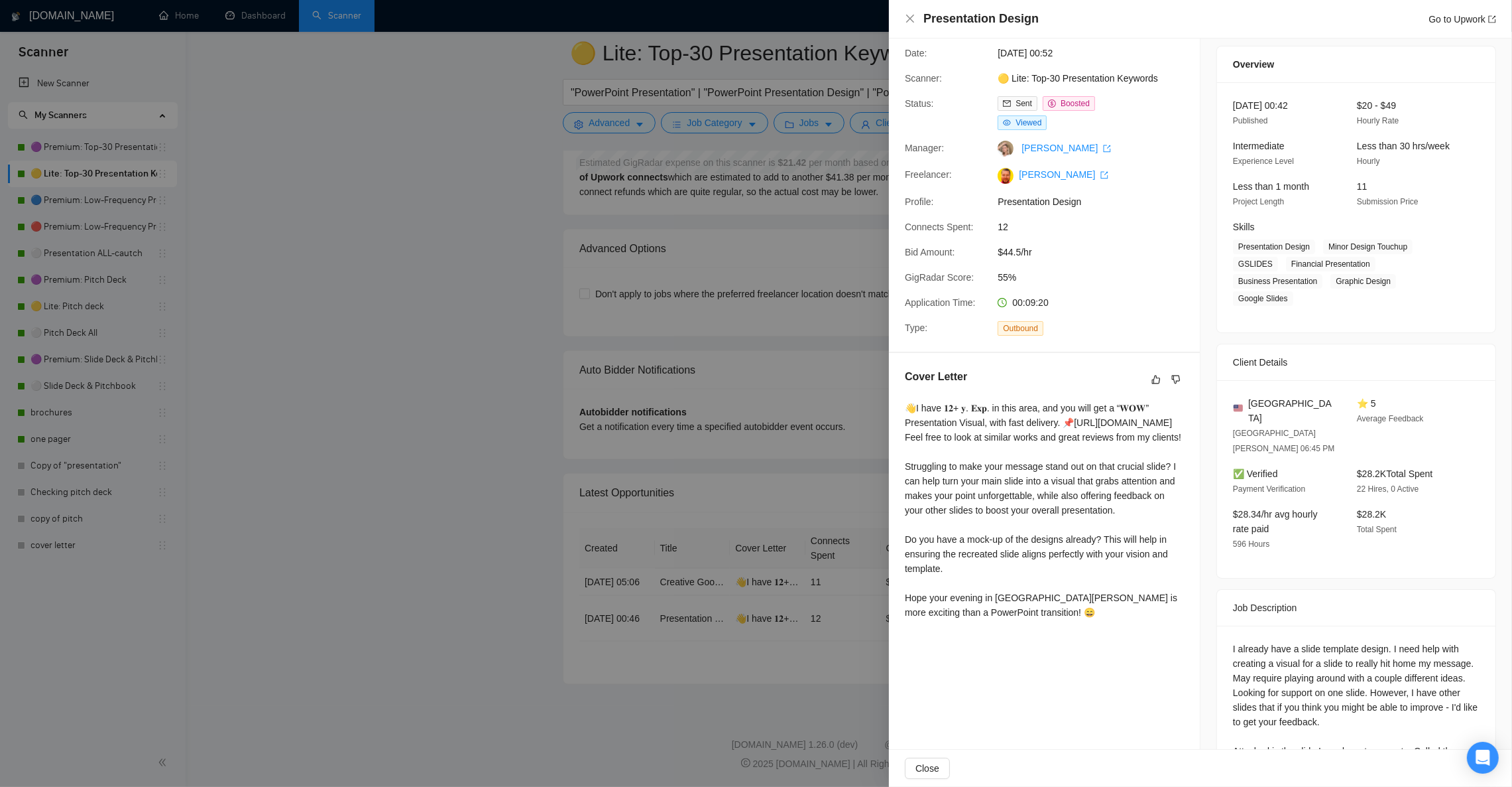
scroll to position [30, 0]
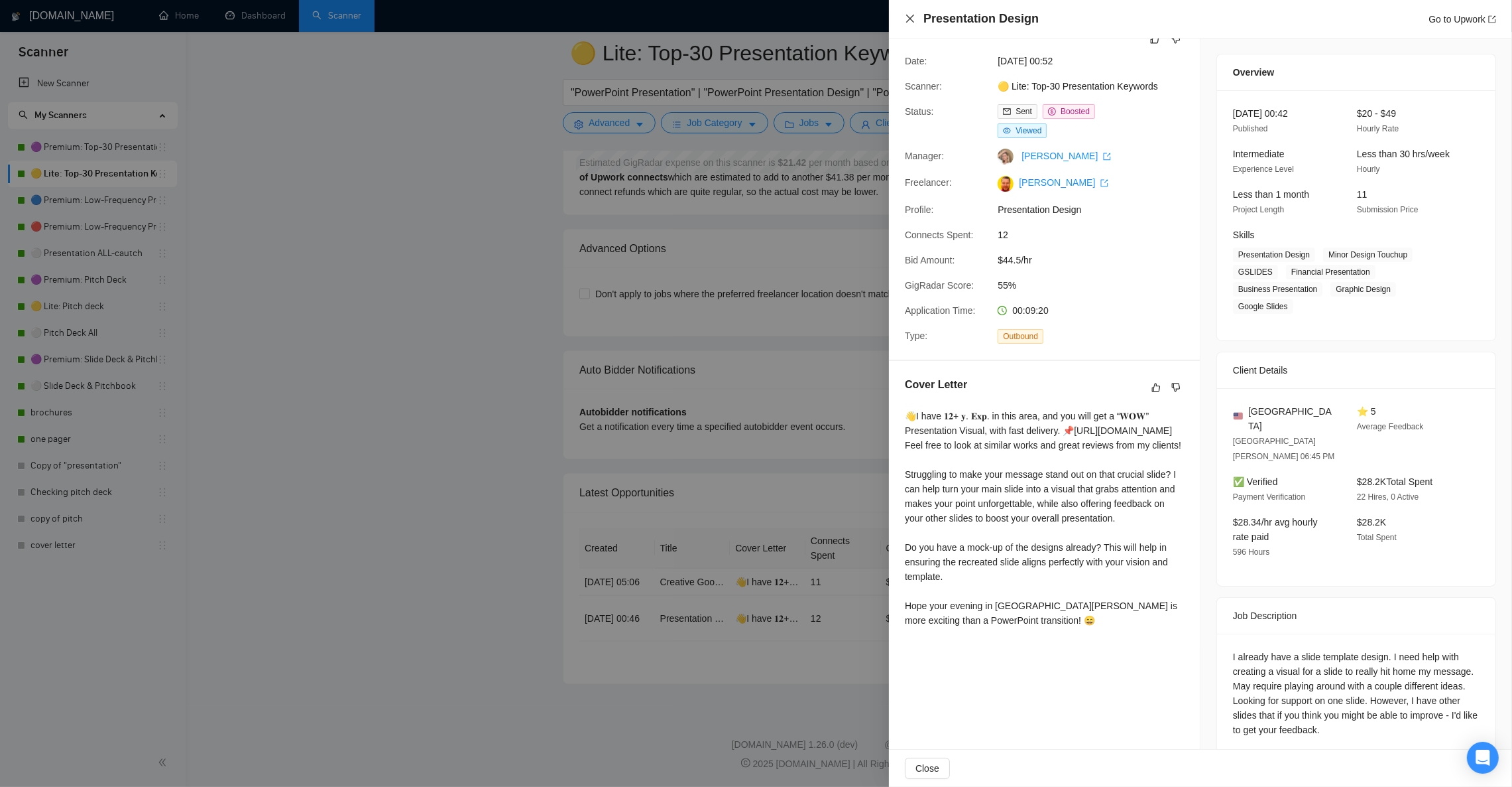
click at [910, 16] on icon "close" at bounding box center [910, 18] width 10 height 10
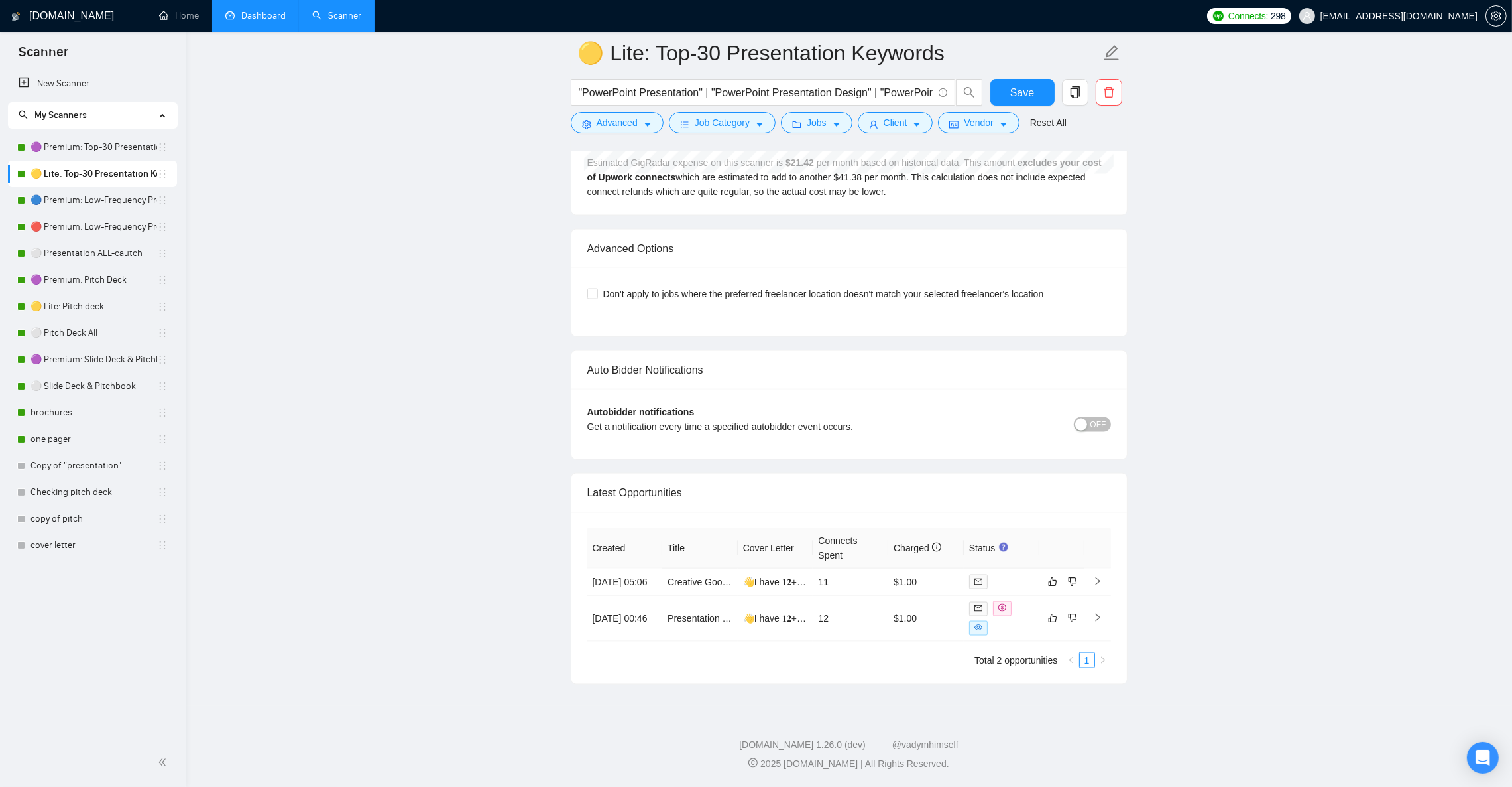
click at [275, 10] on link "Dashboard" at bounding box center [255, 15] width 60 height 11
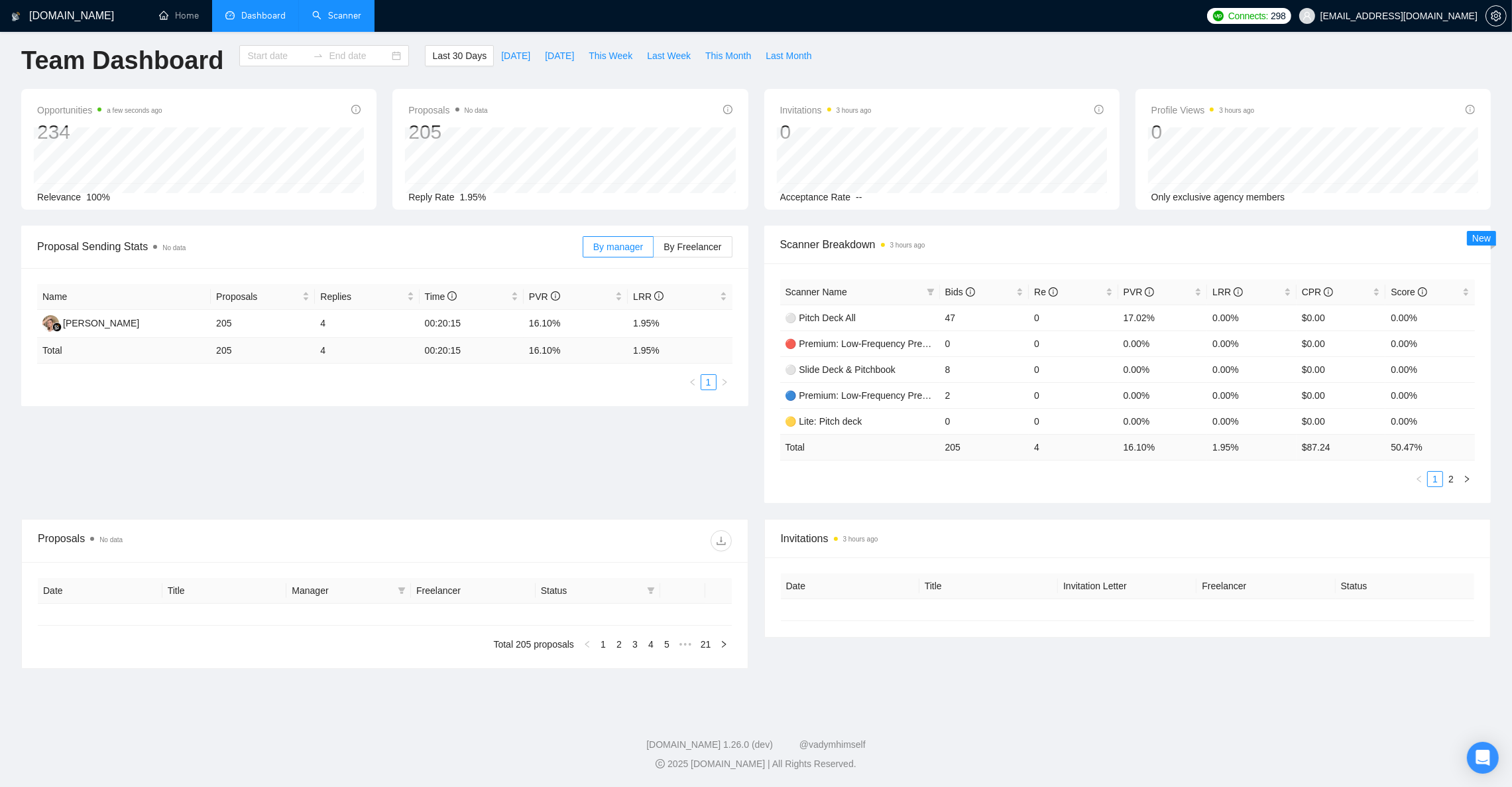
type input "[DATE]"
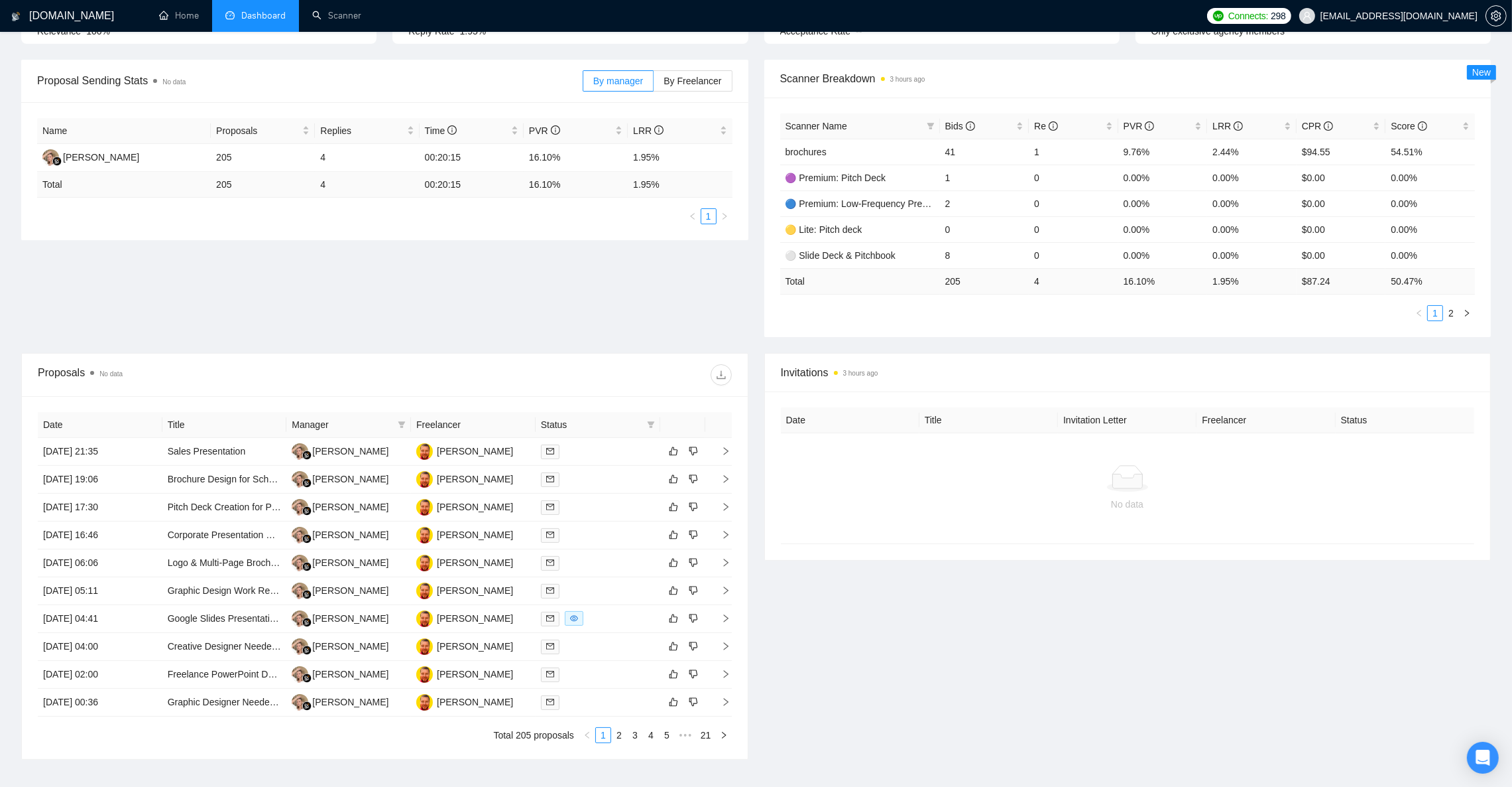
scroll to position [199, 0]
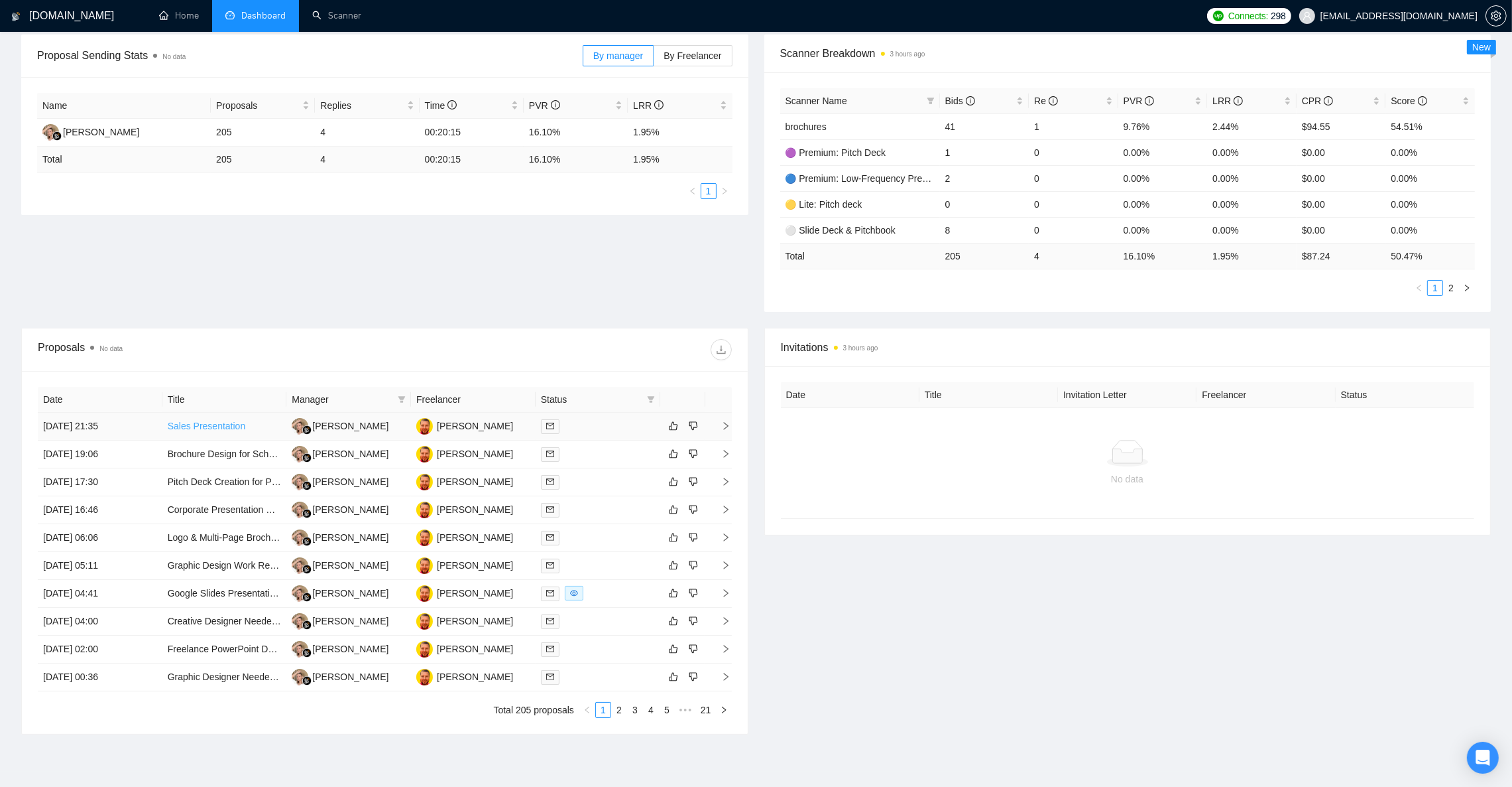
click at [208, 428] on link "Sales Presentation" at bounding box center [207, 425] width 78 height 10
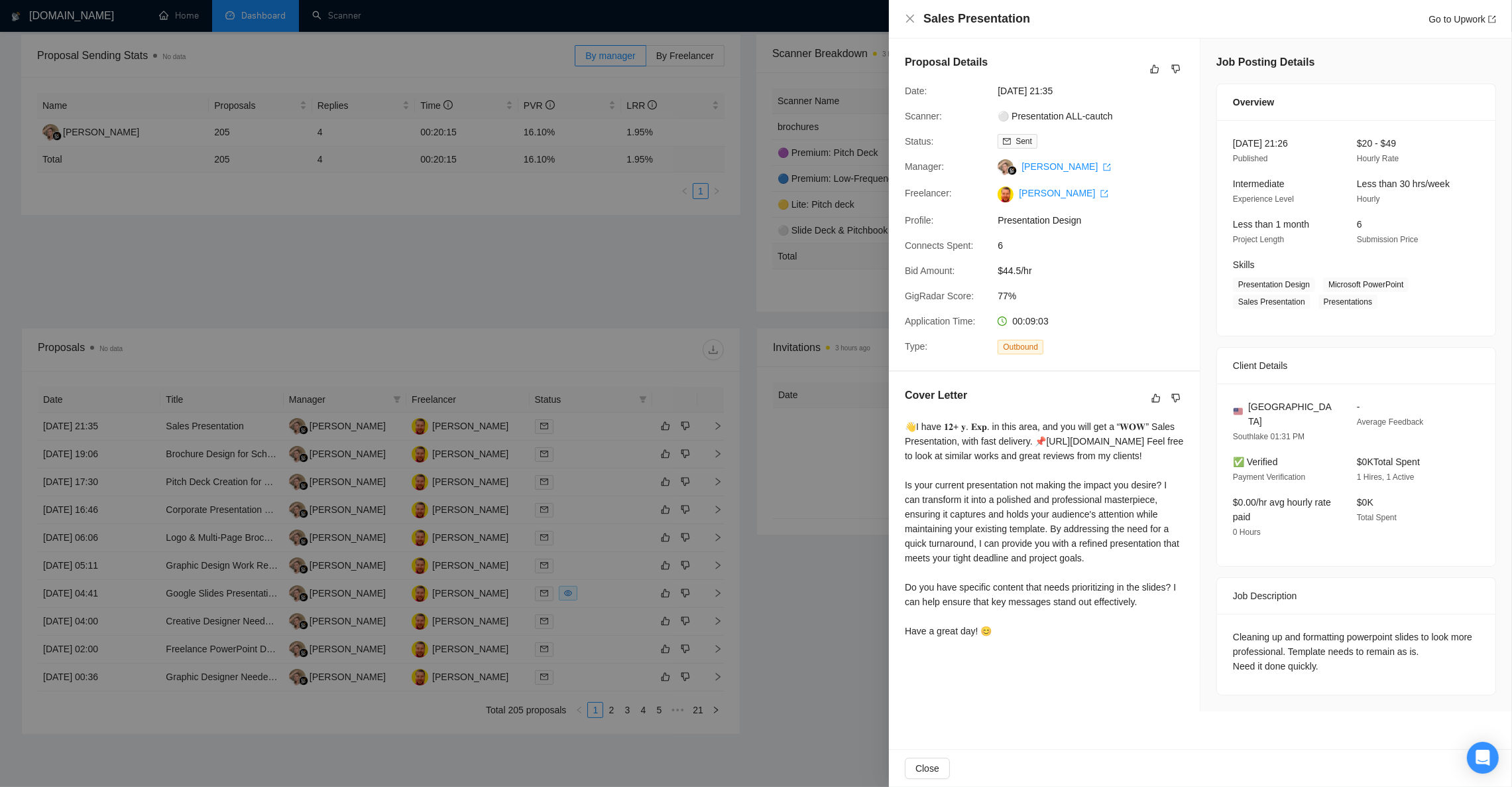
click at [445, 288] on div at bounding box center [756, 393] width 1512 height 787
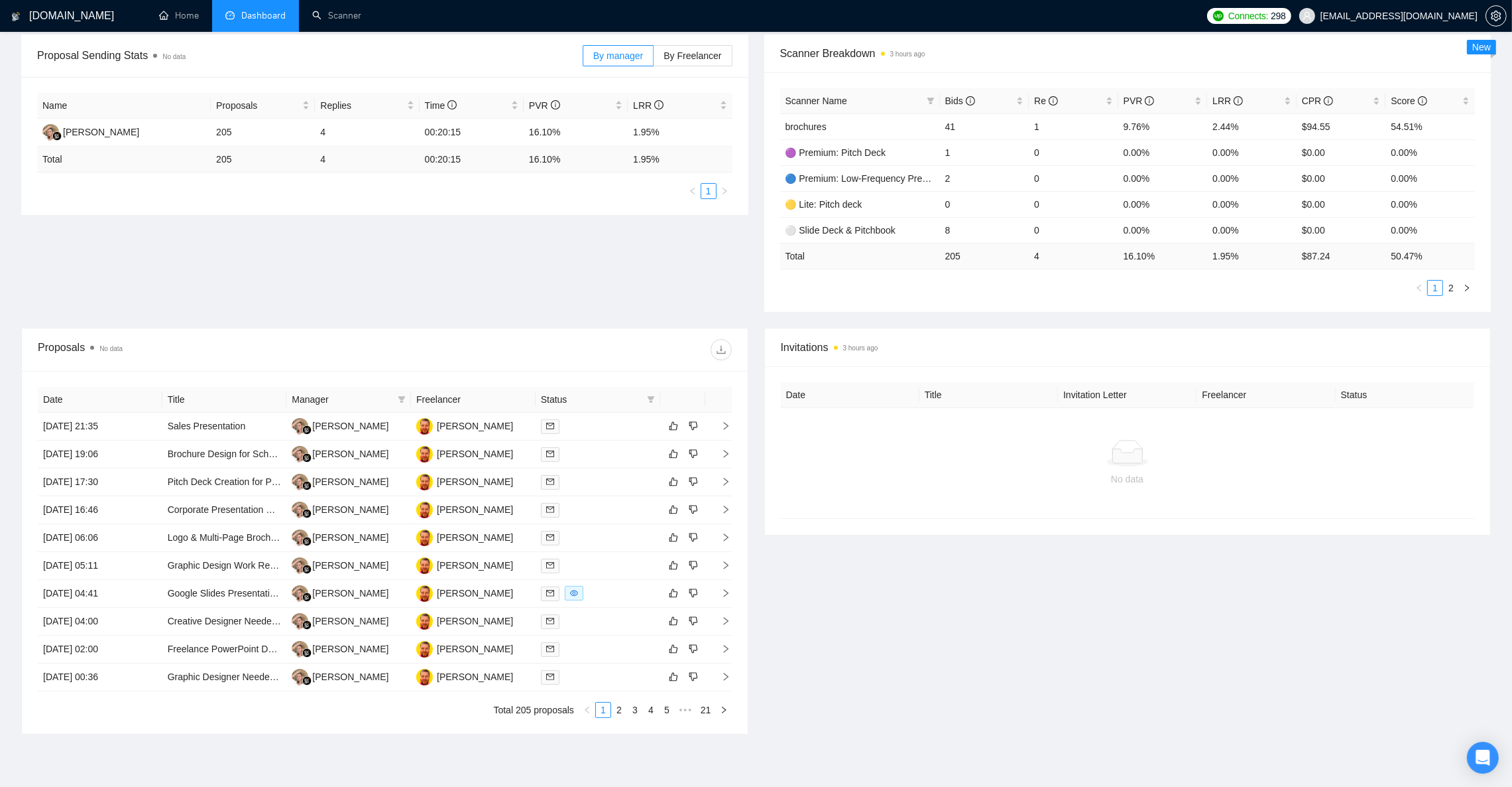
click at [569, 273] on div "Proposal Sending Stats No data By manager By Freelancer Name Proposals Replies …" at bounding box center [756, 181] width 1486 height 293
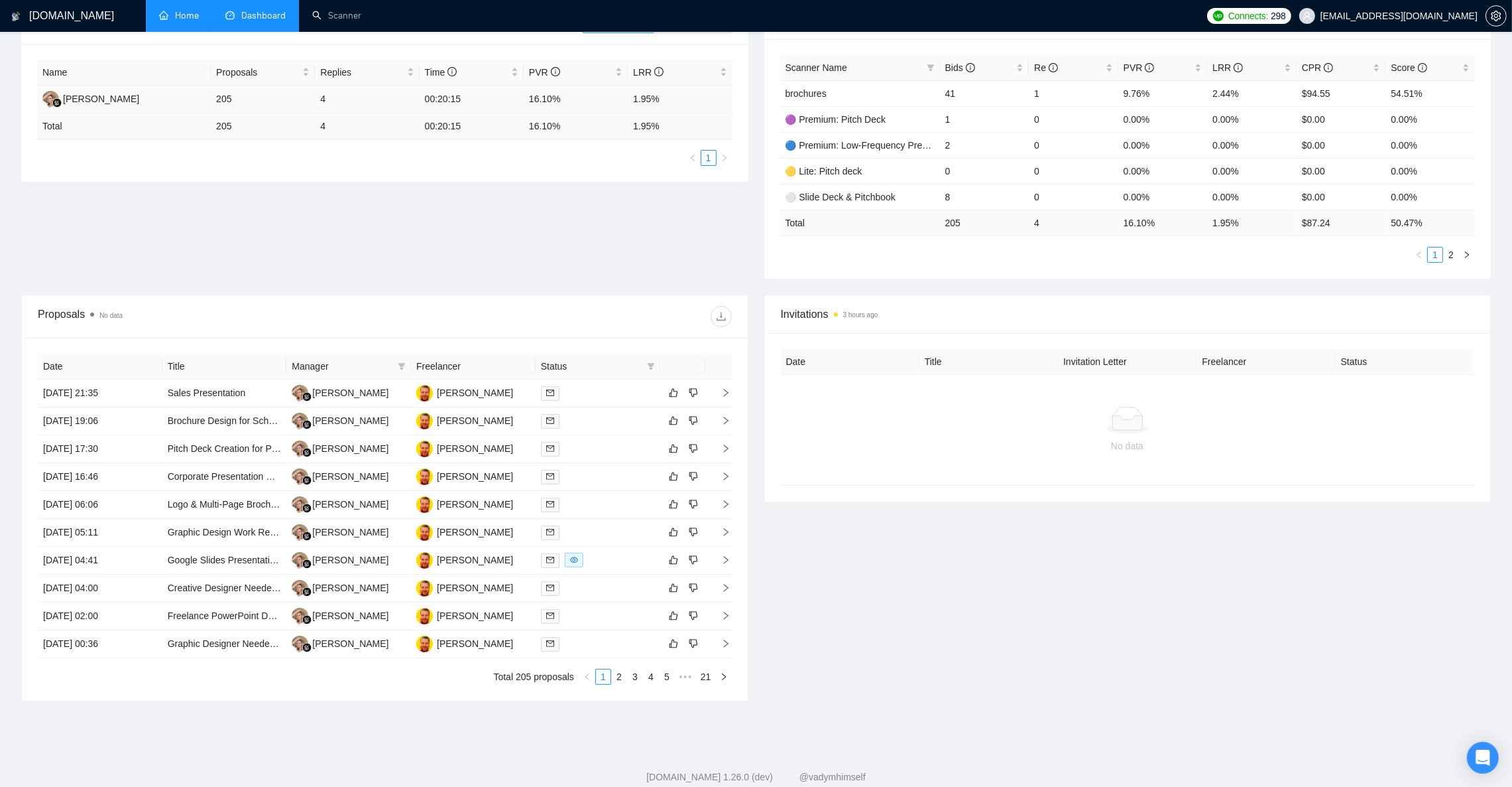
scroll to position [73, 0]
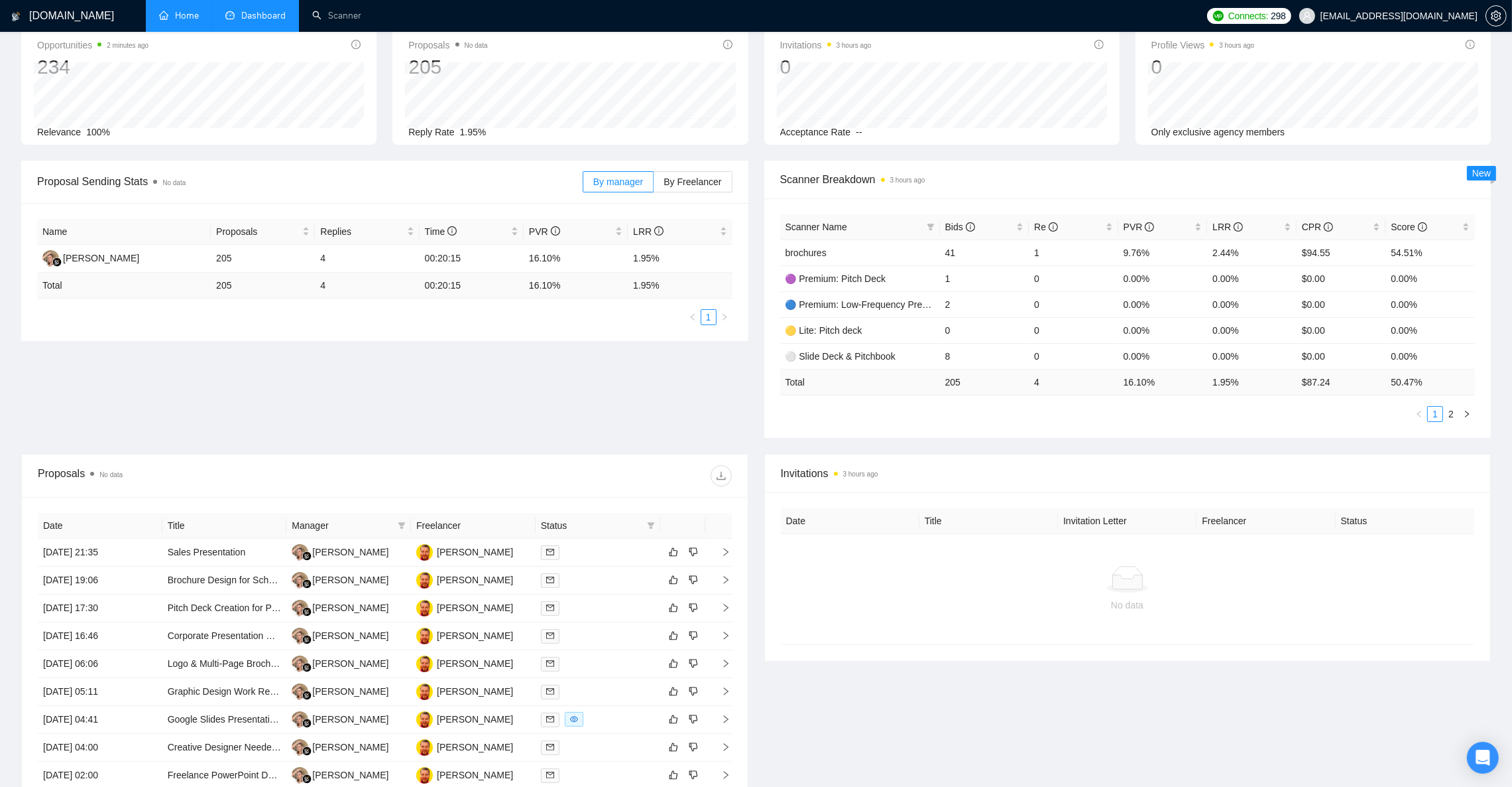
click at [185, 12] on link "Home" at bounding box center [178, 15] width 40 height 11
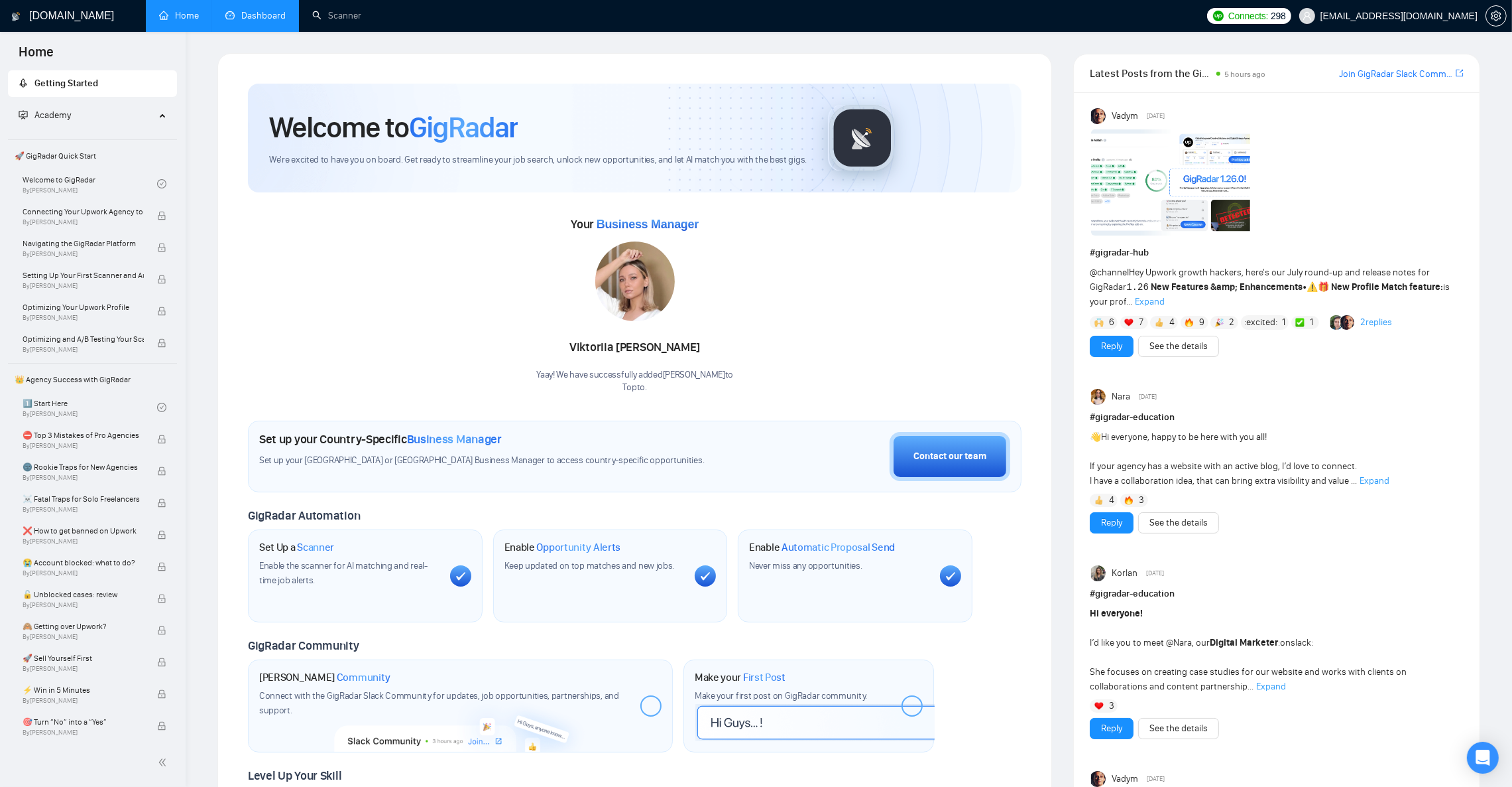
click at [253, 10] on link "Dashboard" at bounding box center [255, 15] width 60 height 11
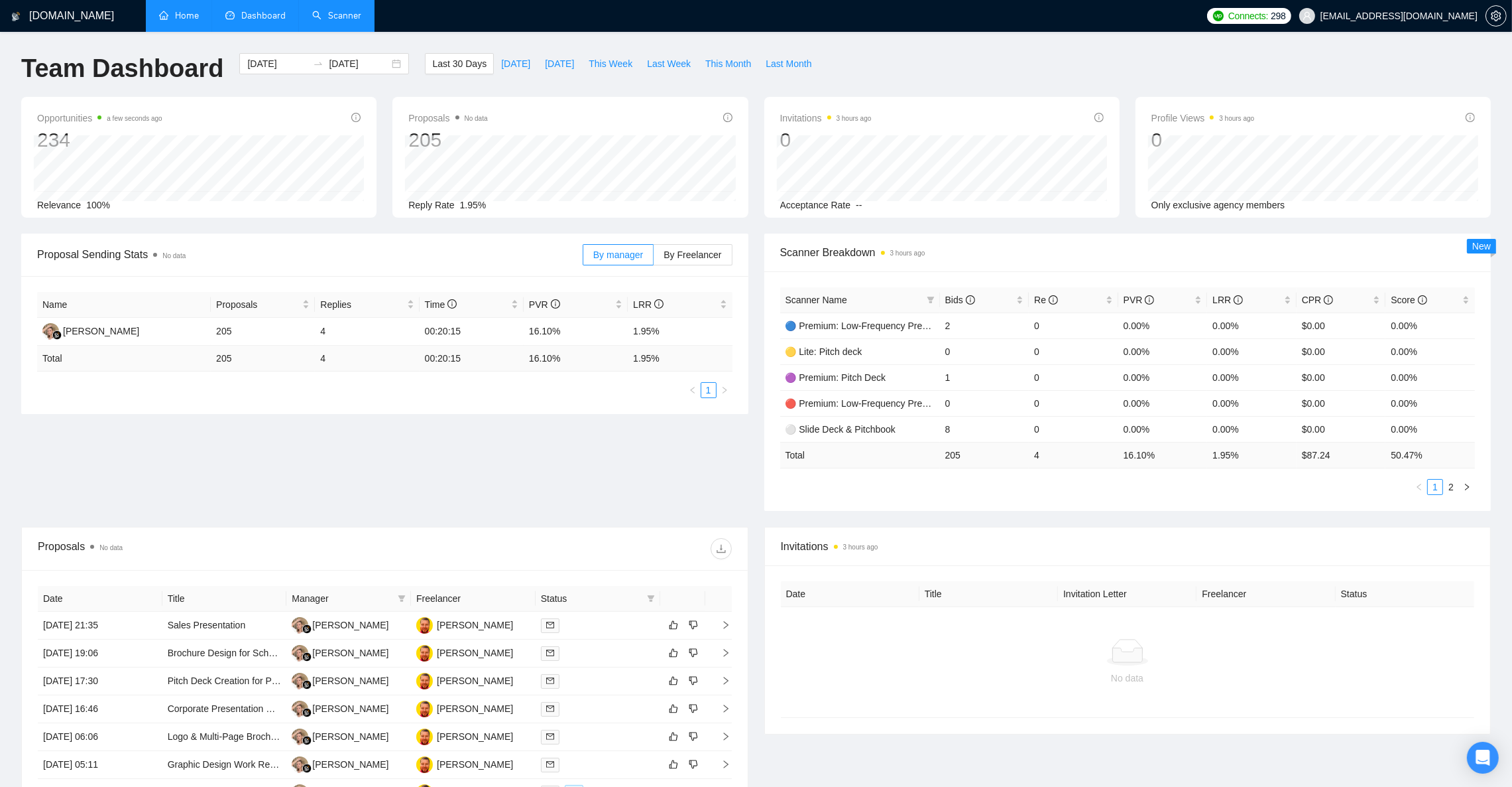
click at [328, 16] on link "Scanner" at bounding box center [337, 15] width 49 height 11
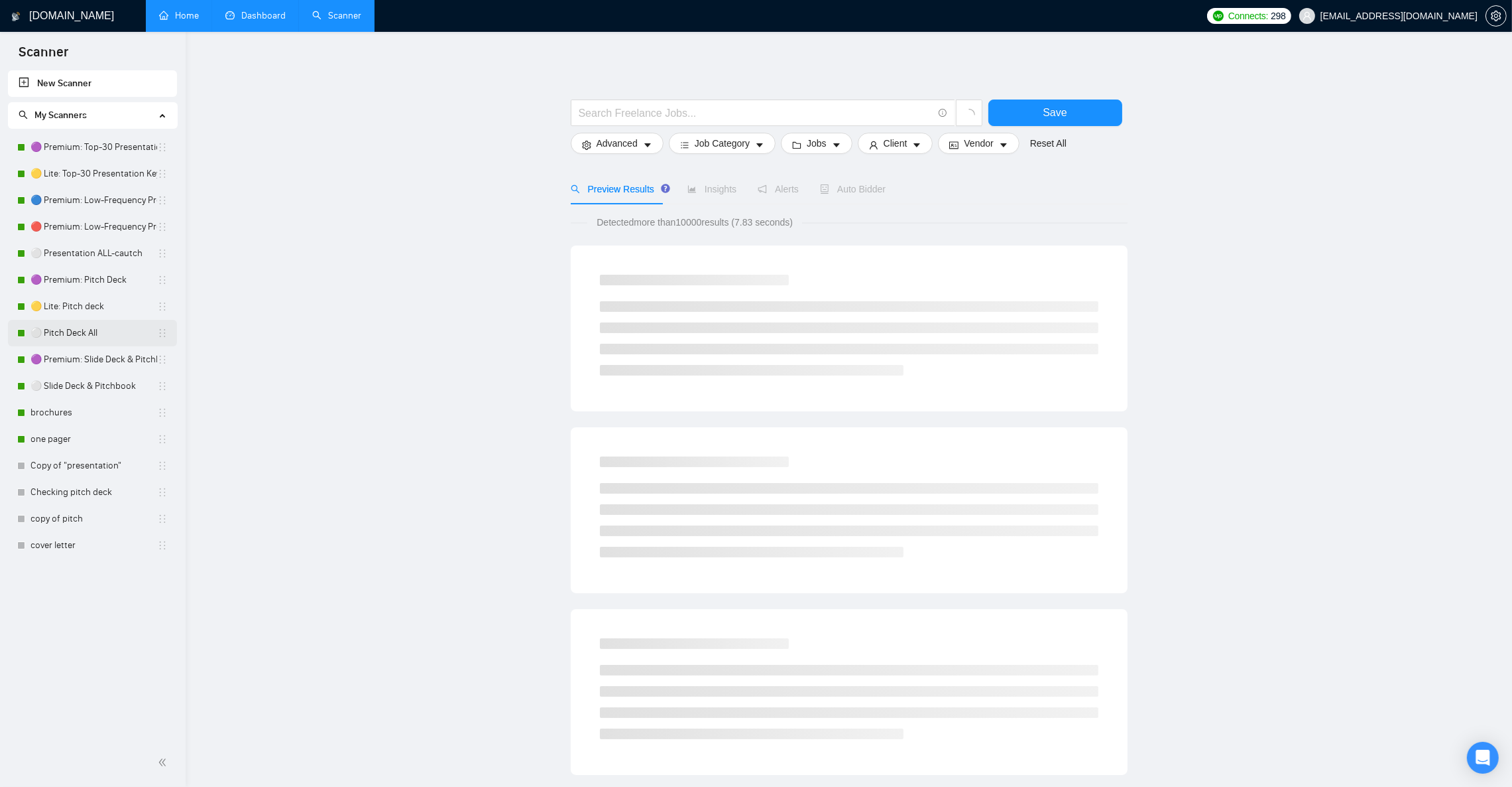
click at [65, 334] on link "⚪ Pitch Deck All" at bounding box center [94, 333] width 126 height 26
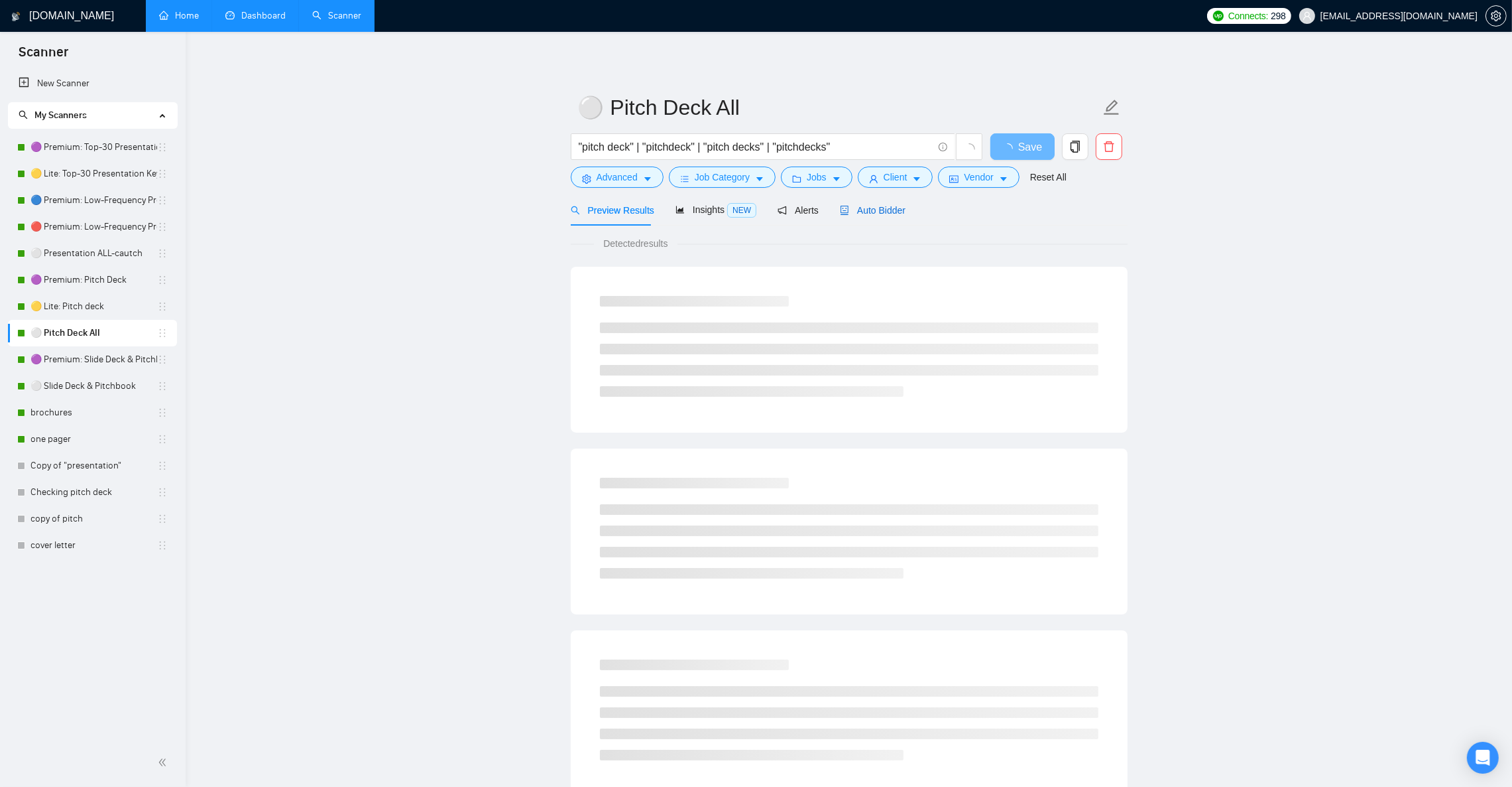
click at [864, 214] on span "Auto Bidder" at bounding box center [873, 210] width 66 height 10
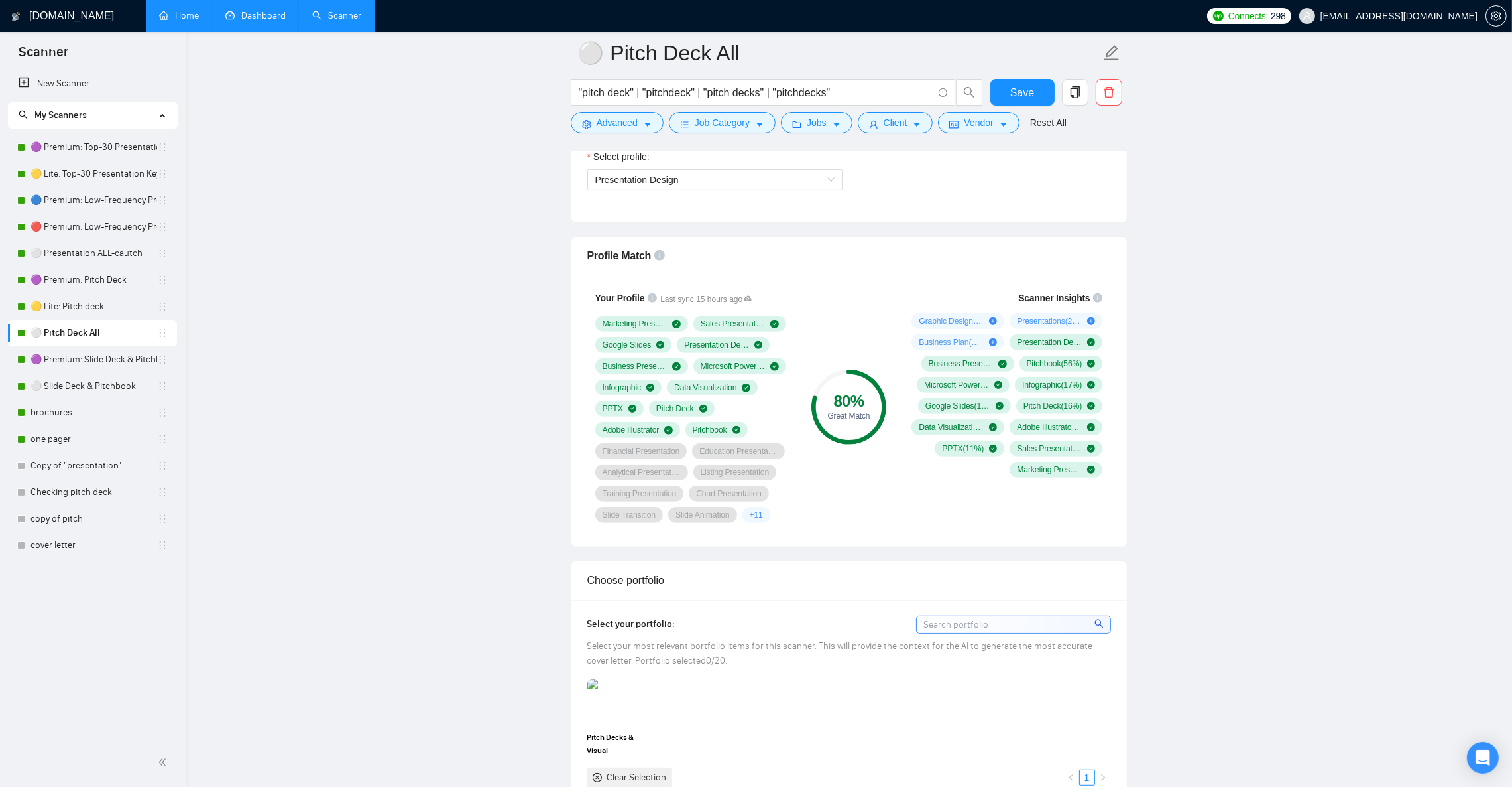
scroll to position [777, 0]
drag, startPoint x: 87, startPoint y: 255, endPoint x: 556, endPoint y: 342, distance: 477.0
click at [88, 255] on link "⚪ Presentation ALL-cautch" at bounding box center [94, 254] width 126 height 26
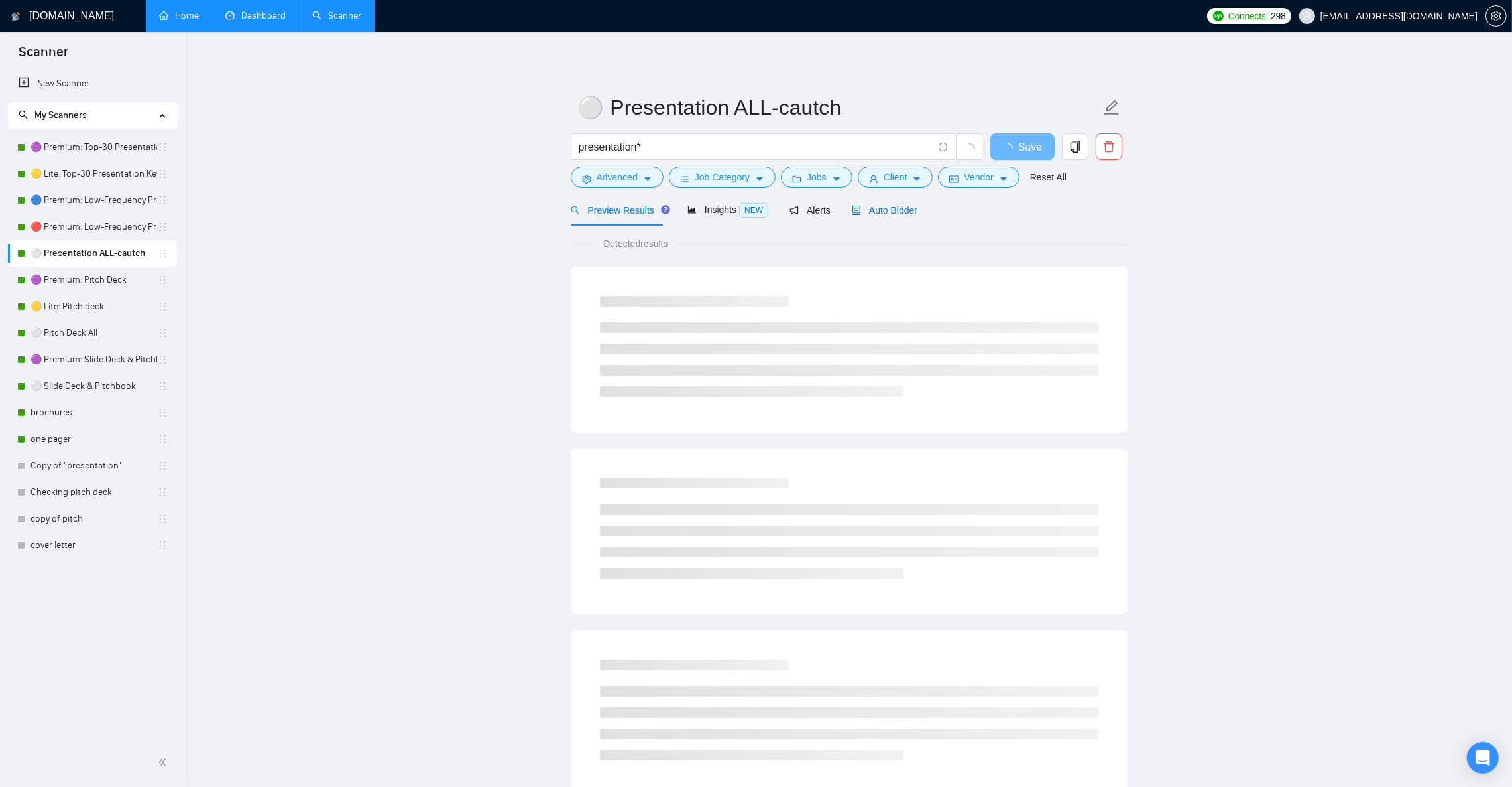
click at [892, 207] on span "Auto Bidder" at bounding box center [884, 210] width 66 height 10
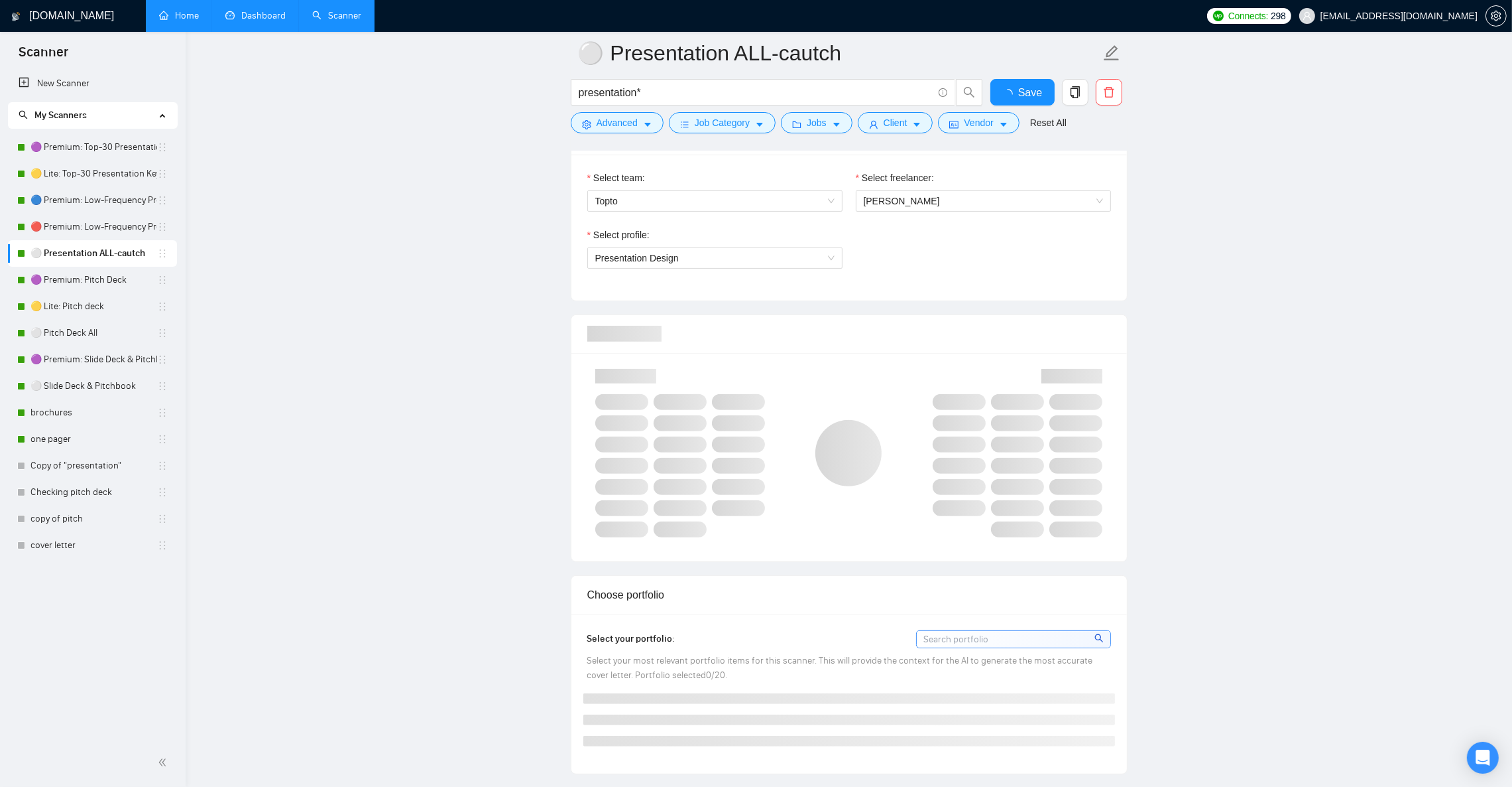
scroll to position [697, 0]
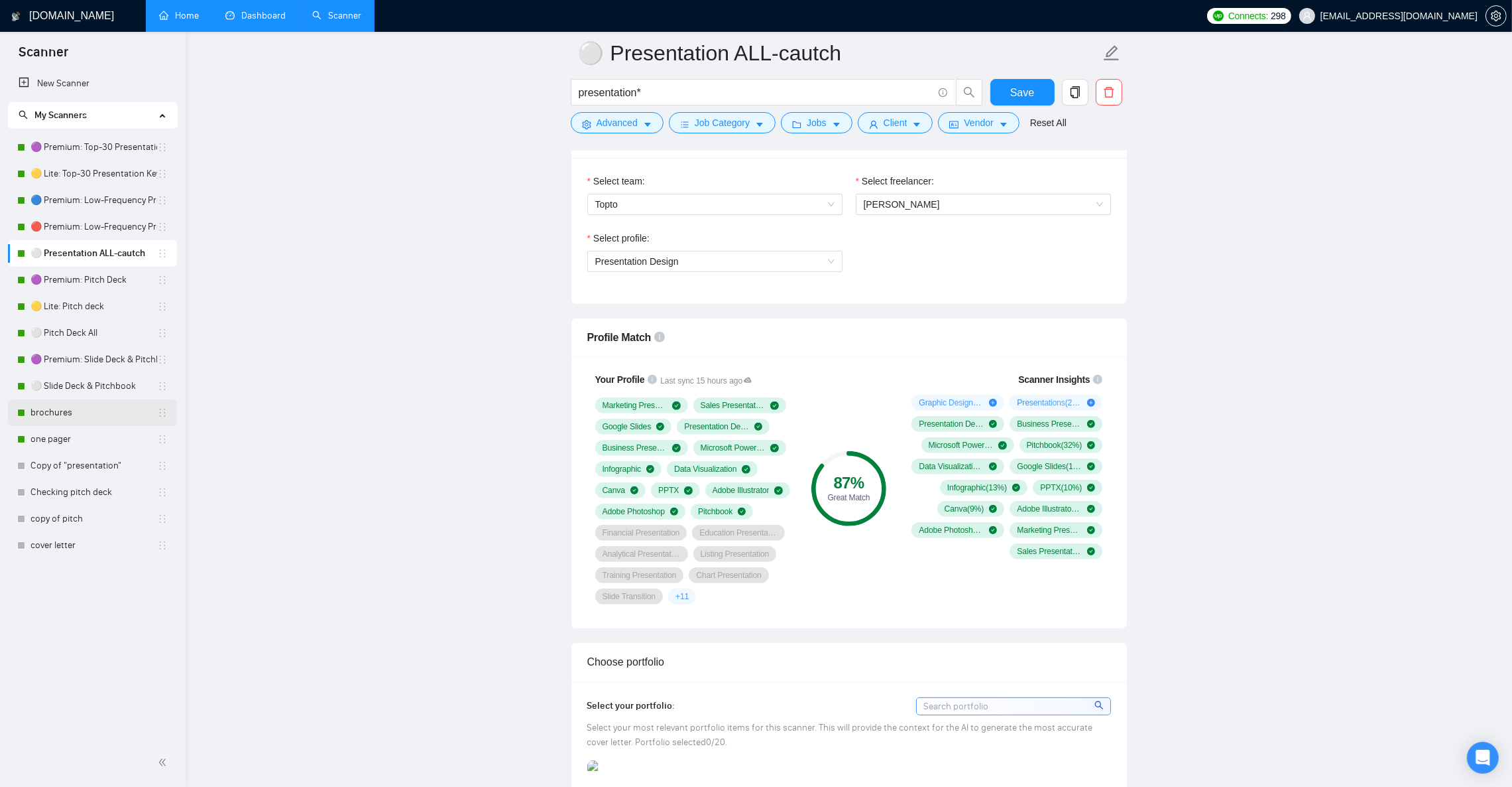
click at [53, 407] on link "brochures" at bounding box center [94, 413] width 126 height 26
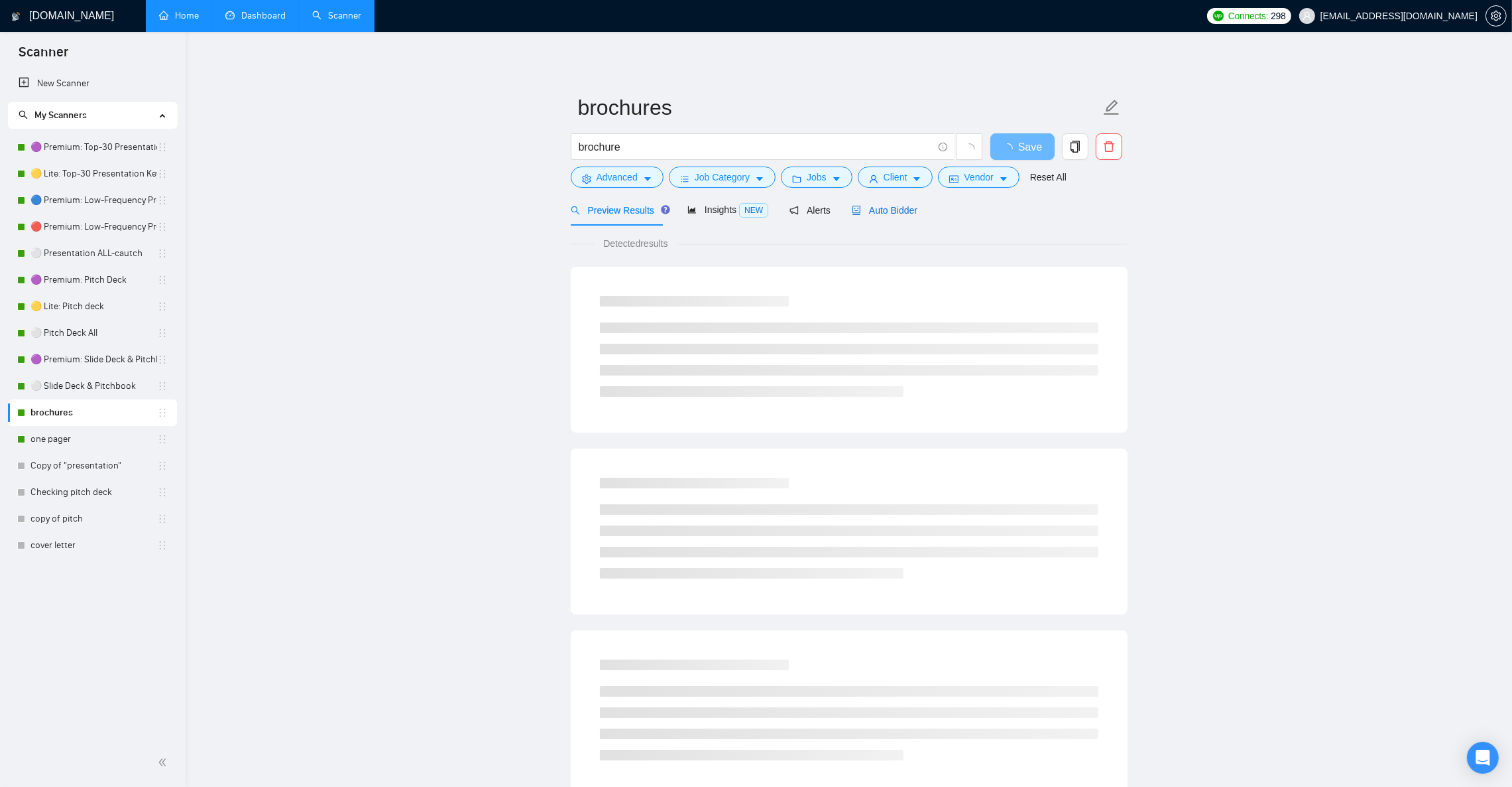
click at [882, 203] on div "Auto Bidder" at bounding box center [884, 210] width 66 height 15
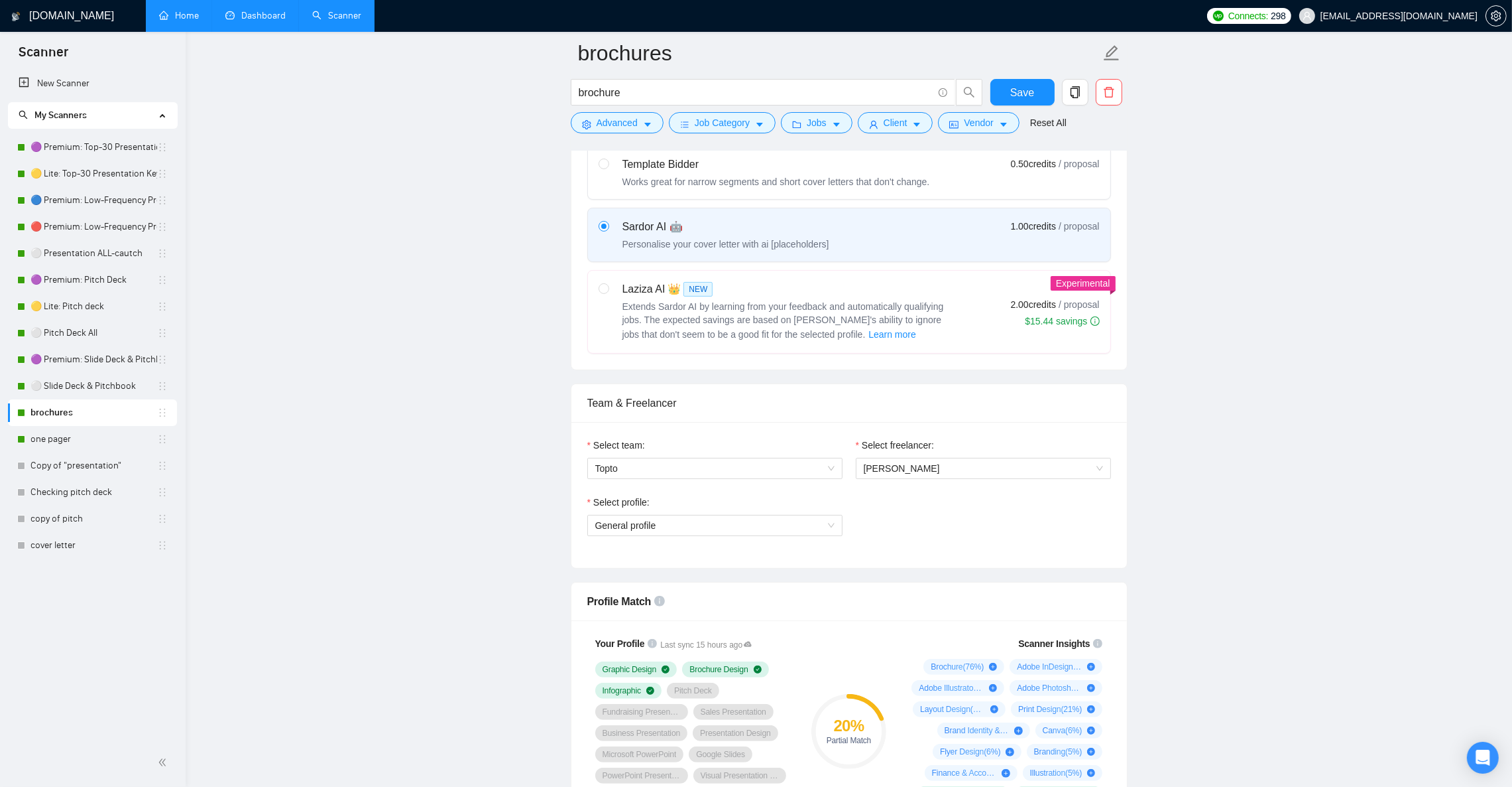
scroll to position [398, 0]
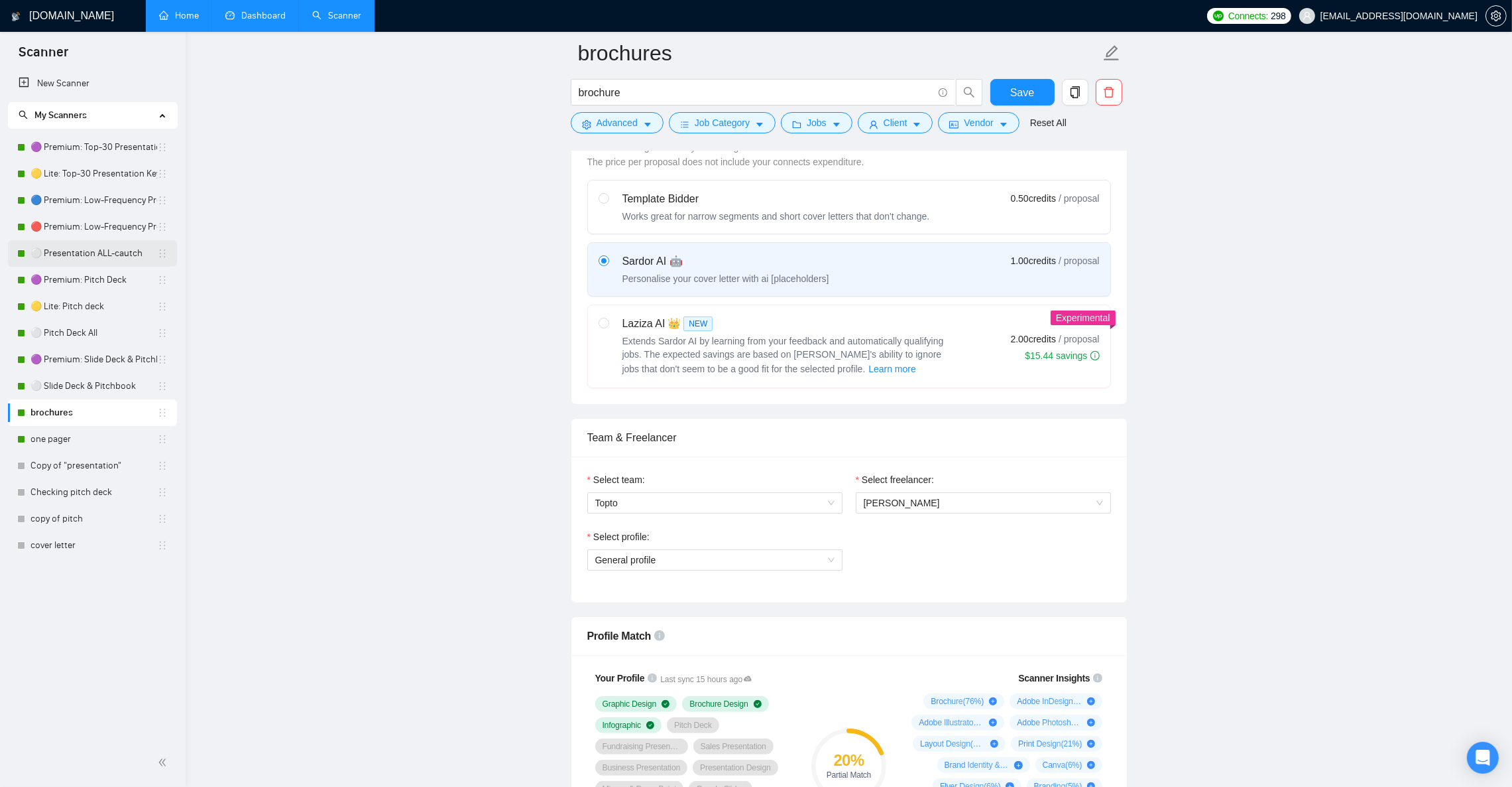
click at [86, 255] on link "⚪ Presentation ALL-cautch" at bounding box center [94, 254] width 126 height 26
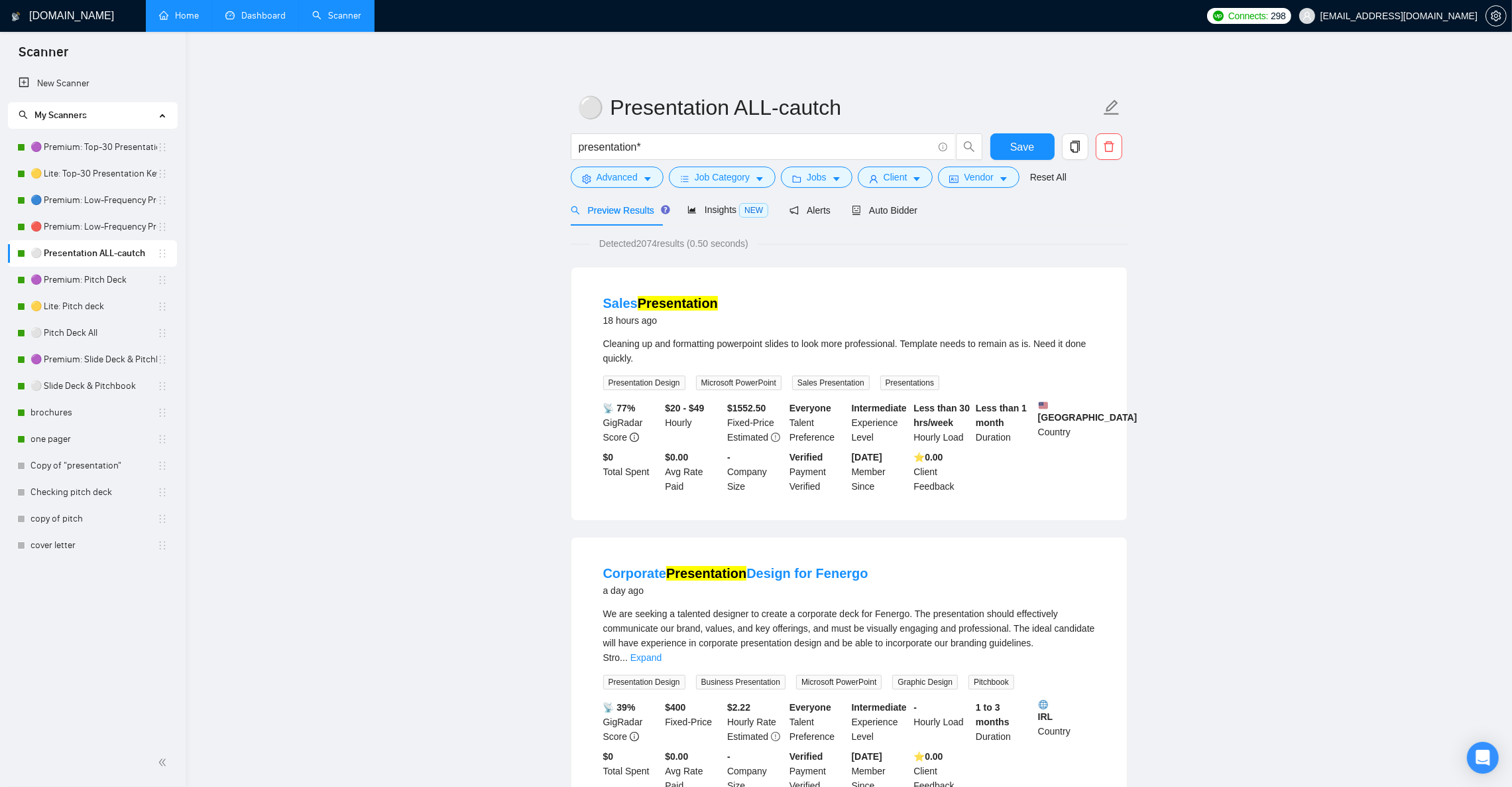
click at [263, 19] on link "Dashboard" at bounding box center [255, 15] width 60 height 11
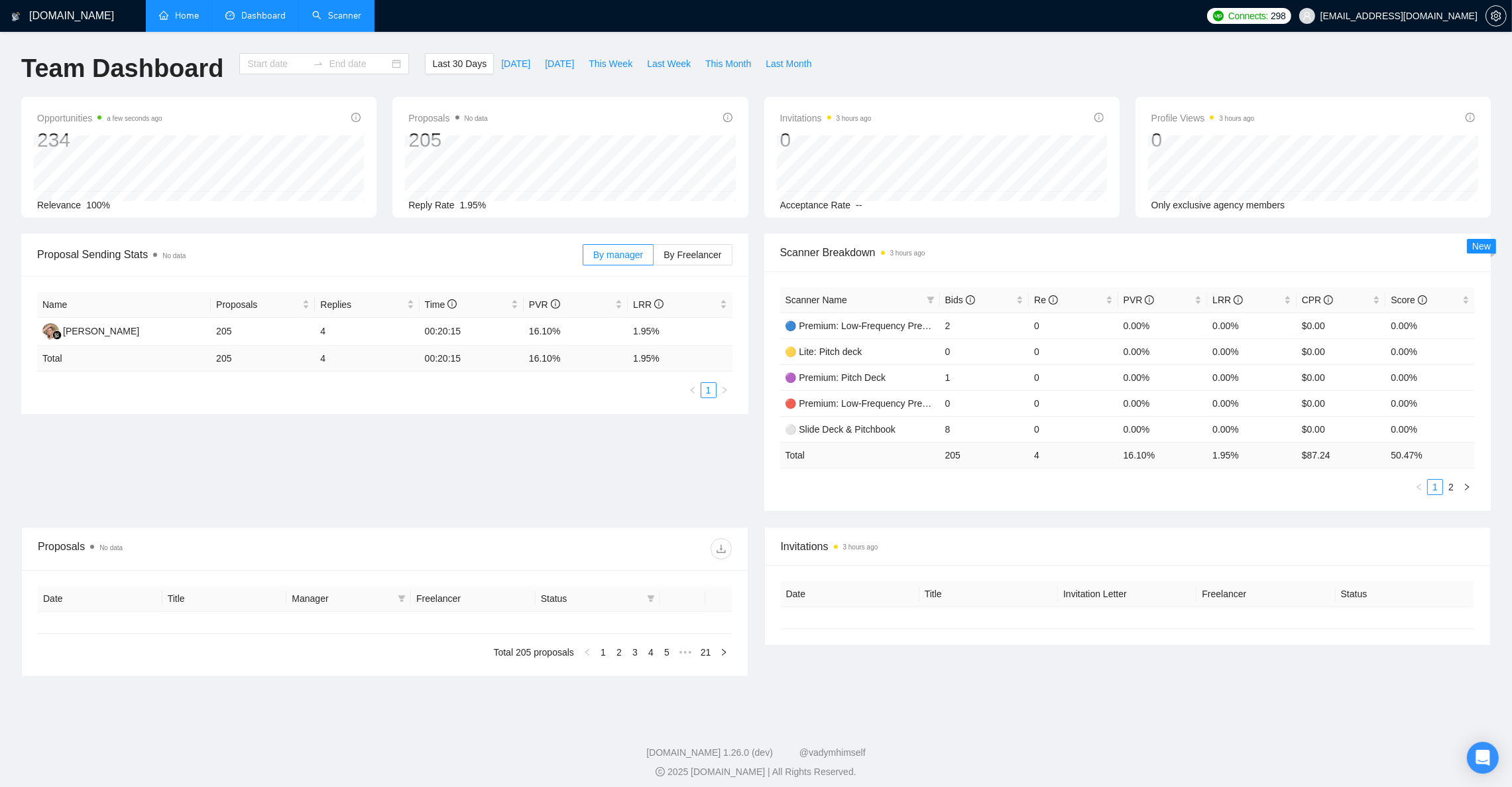
type input "[DATE]"
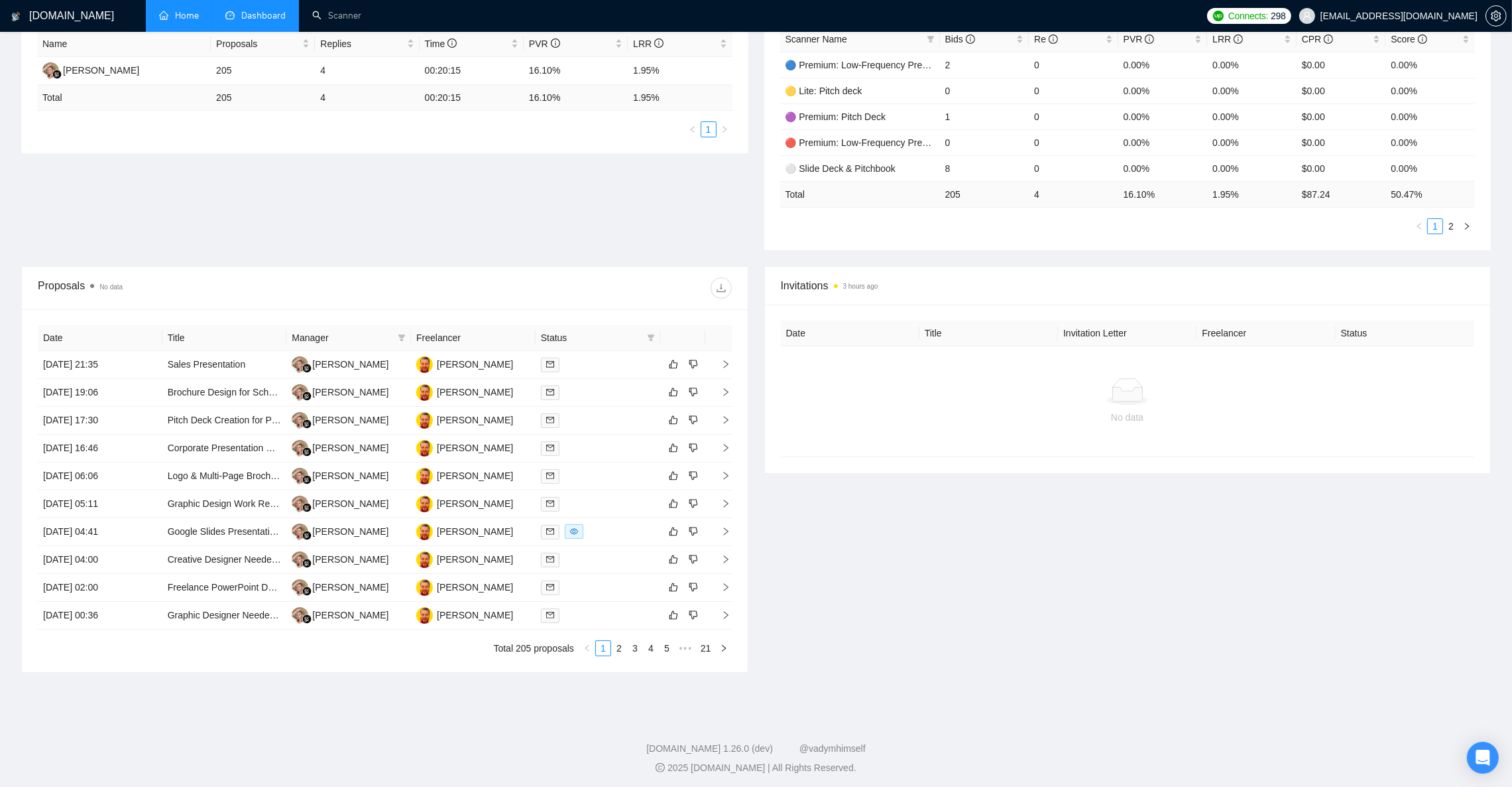
scroll to position [272, 0]
